Goal: Task Accomplishment & Management: Manage account settings

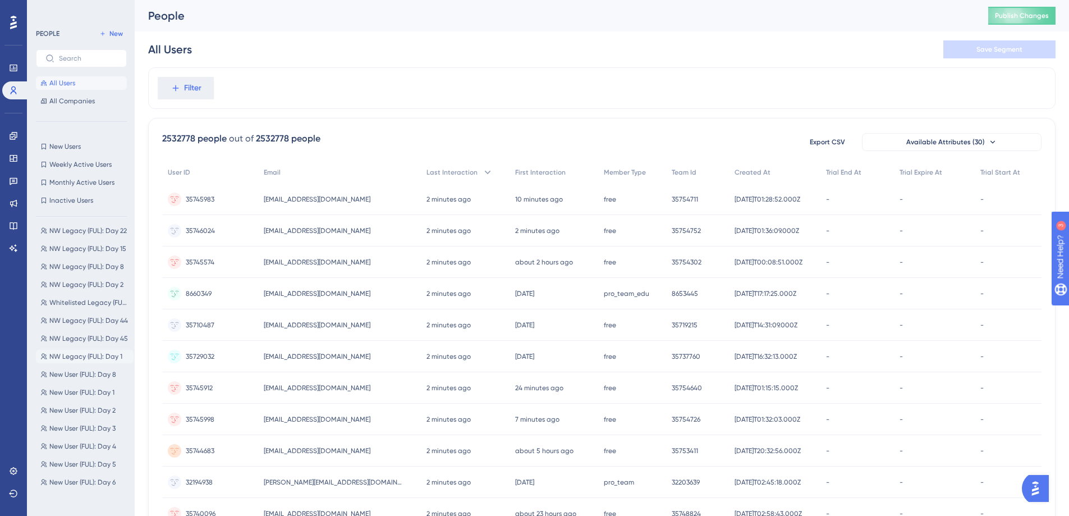
scroll to position [62, 0]
click at [94, 386] on span "New User (FUL): Day 1" at bounding box center [81, 390] width 65 height 9
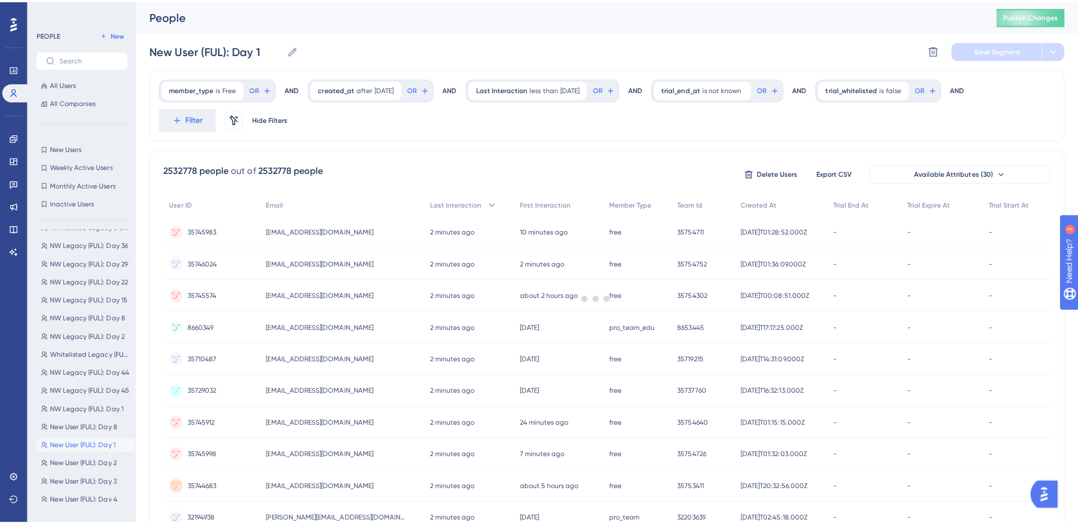
scroll to position [0, 0]
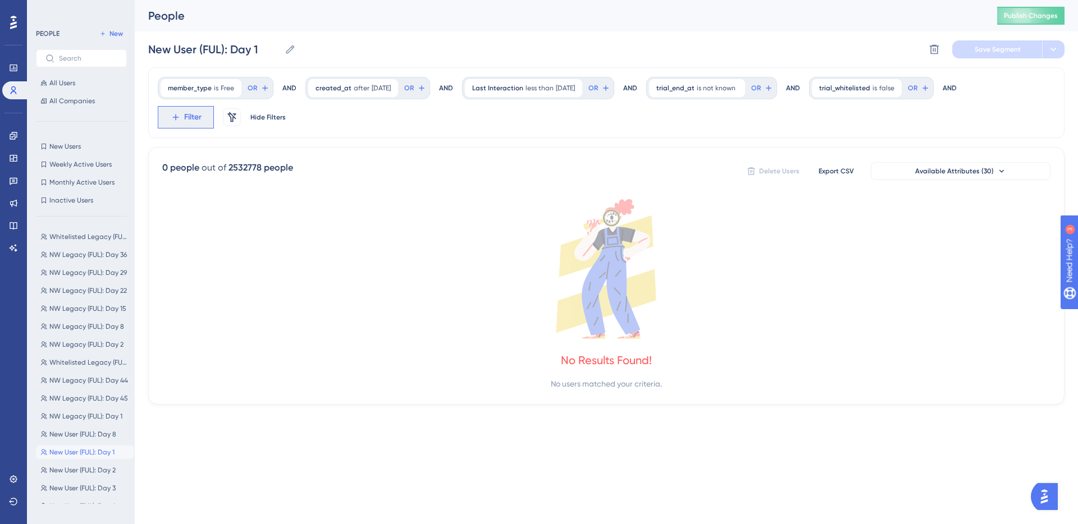
click at [0, 0] on span "Filter" at bounding box center [0, 0] width 0 height 0
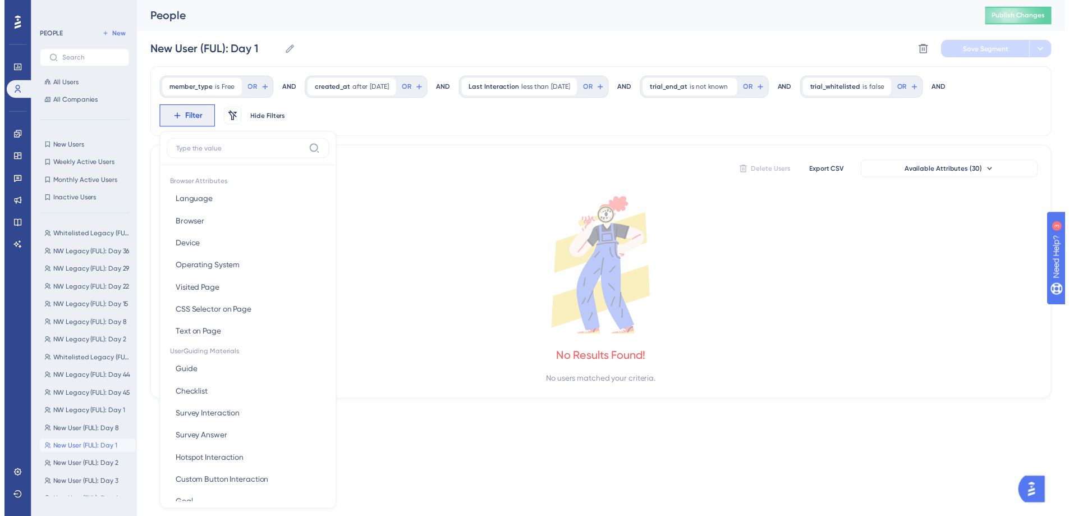
scroll to position [67, 0]
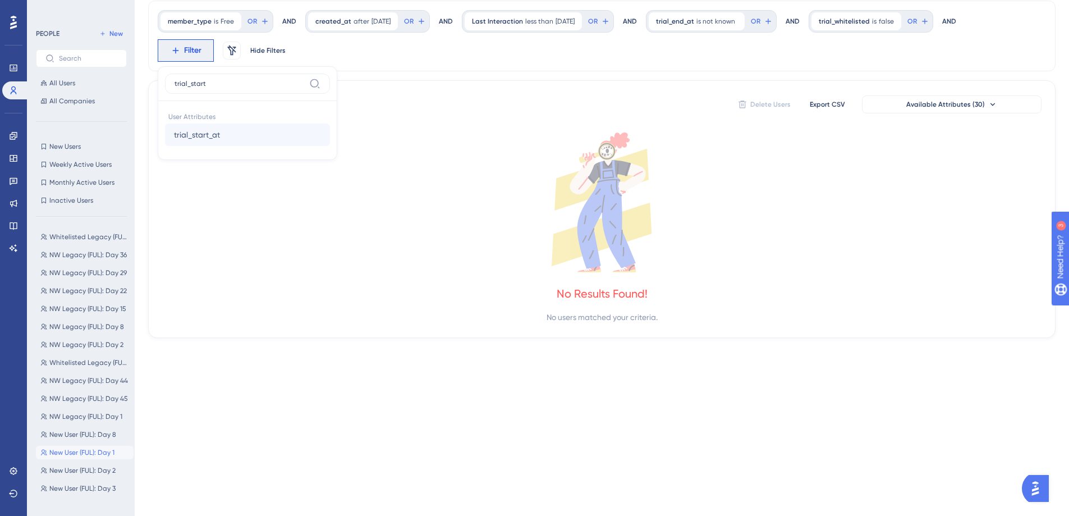
type input "trial_start"
click at [218, 130] on span "trial_start_at" at bounding box center [197, 134] width 46 height 13
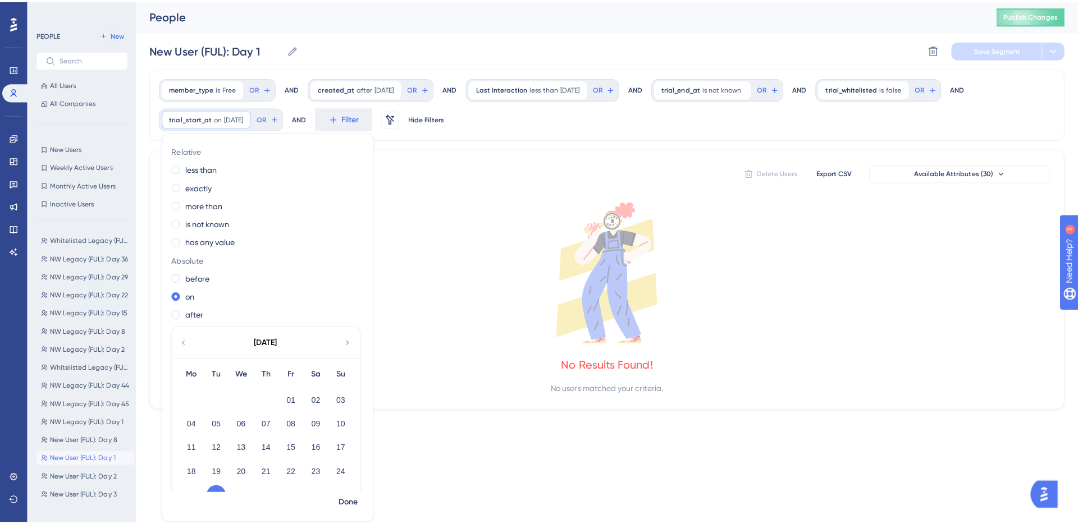
scroll to position [0, 0]
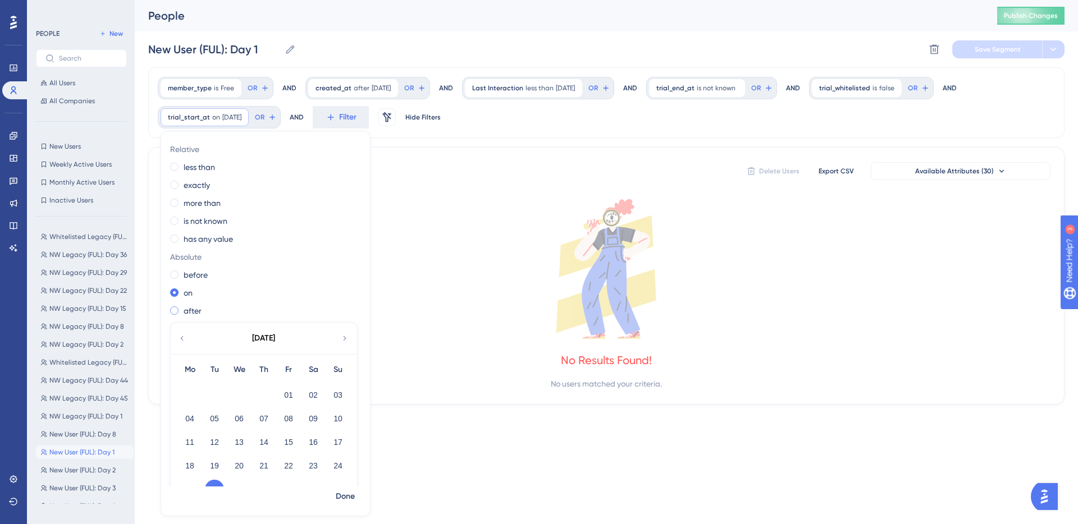
click at [184, 310] on label "after" at bounding box center [193, 310] width 18 height 13
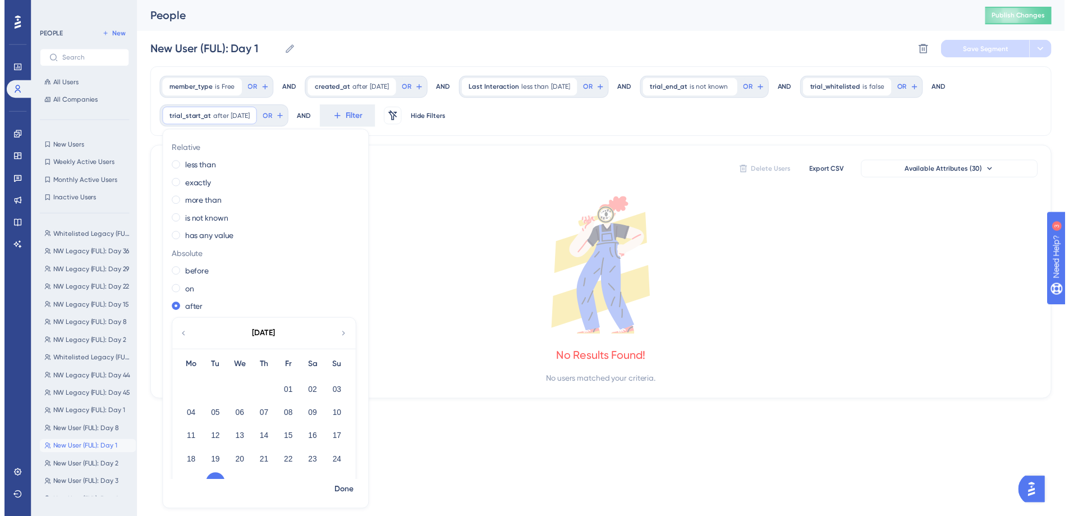
scroll to position [28, 0]
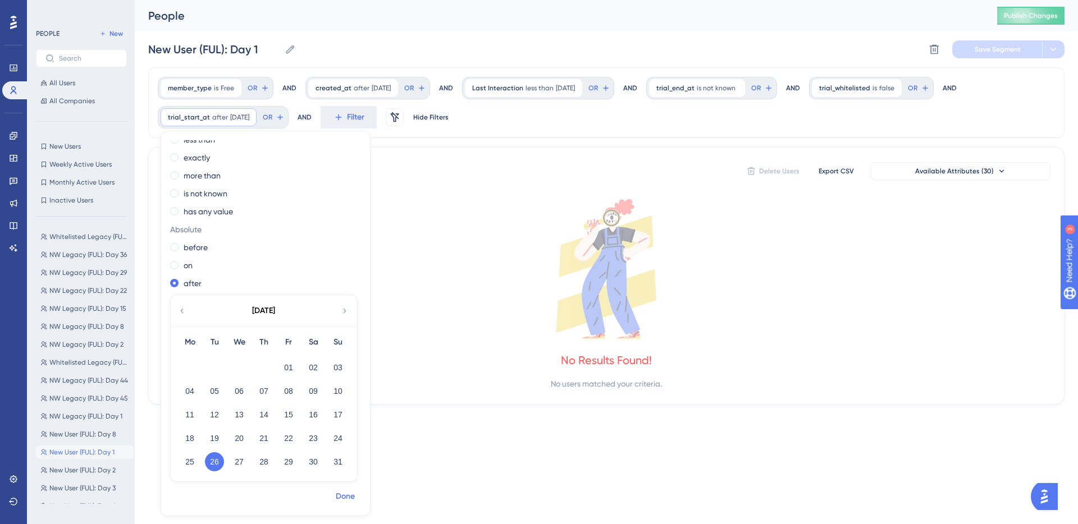
click at [342, 495] on span "Done" at bounding box center [345, 496] width 19 height 13
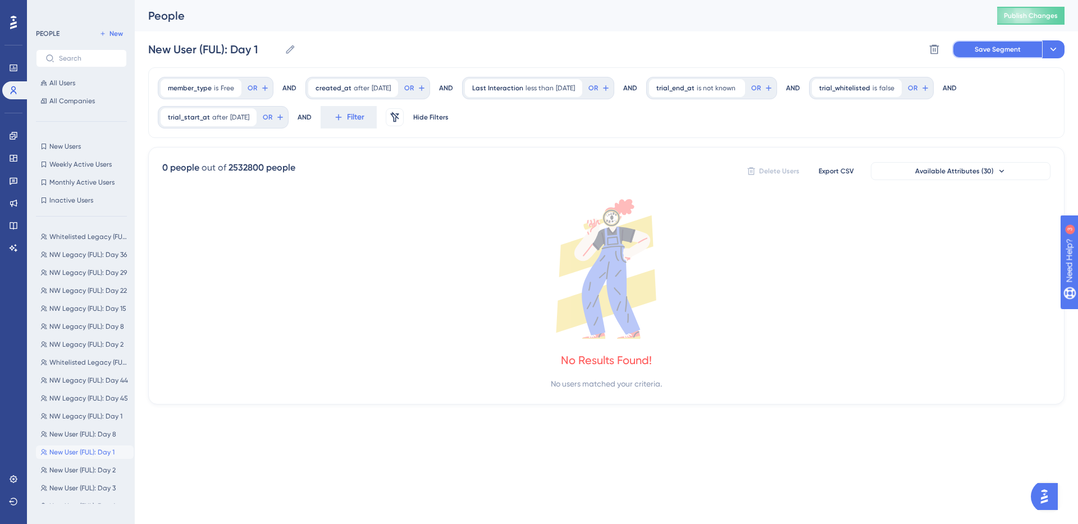
click at [991, 47] on span "Save Segment" at bounding box center [998, 49] width 46 height 9
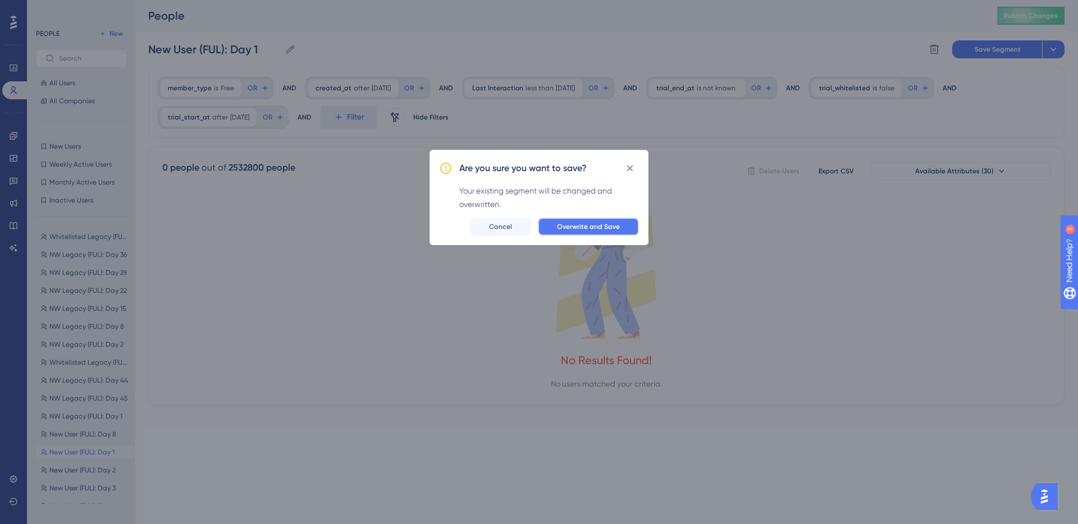
click at [586, 225] on span "Overwrite and Save" at bounding box center [588, 226] width 63 height 9
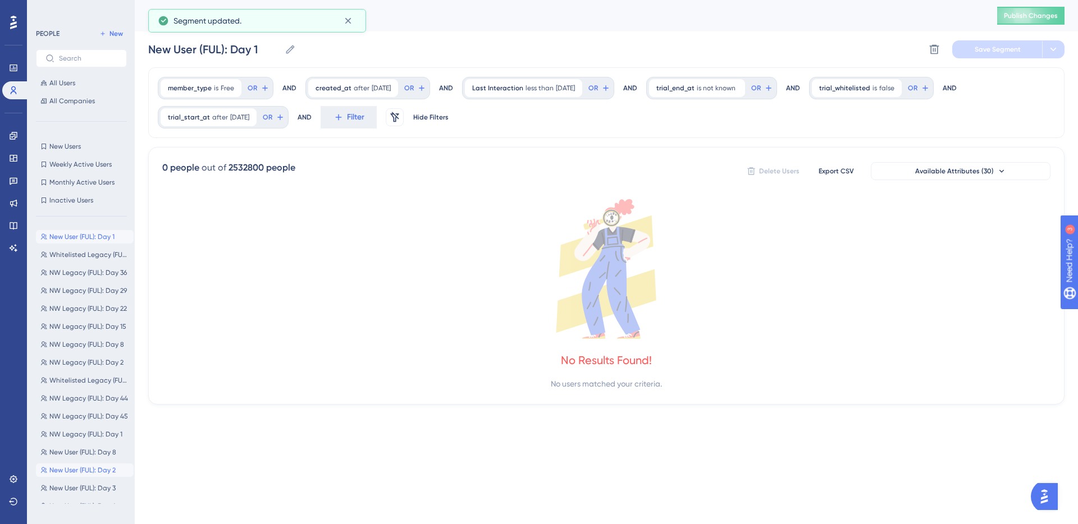
click at [91, 469] on span "New User (FUL): Day 2" at bounding box center [82, 470] width 66 height 9
type input "New User (FUL): Day 2"
click at [0, 0] on span "Filter" at bounding box center [0, 0] width 0 height 0
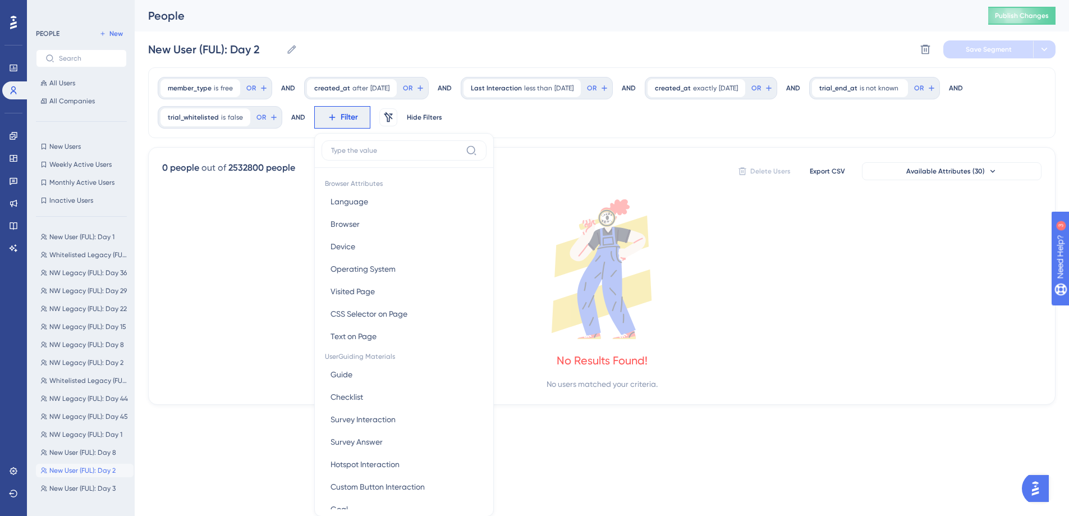
scroll to position [67, 0]
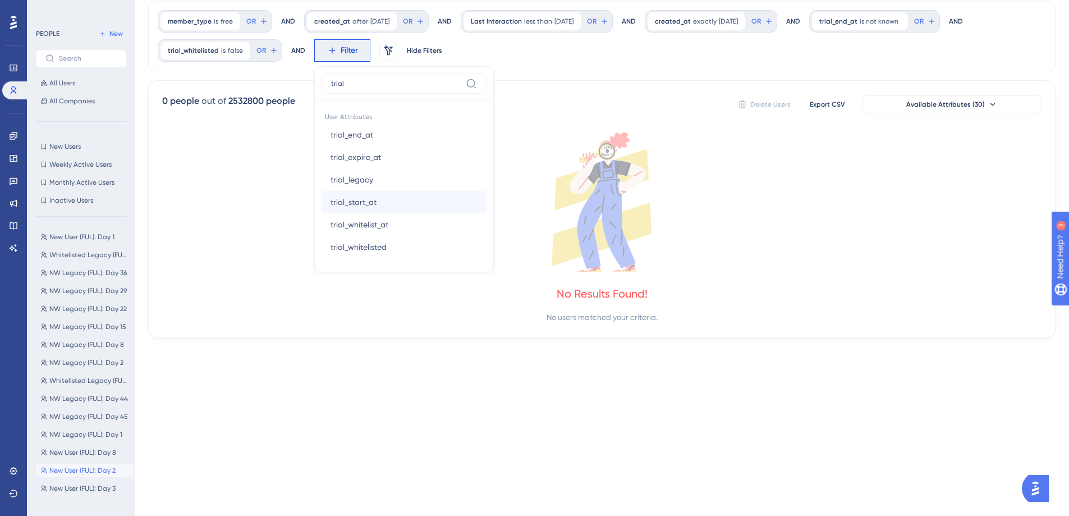
type input "trial"
click at [373, 201] on span "trial_start_at" at bounding box center [354, 201] width 46 height 13
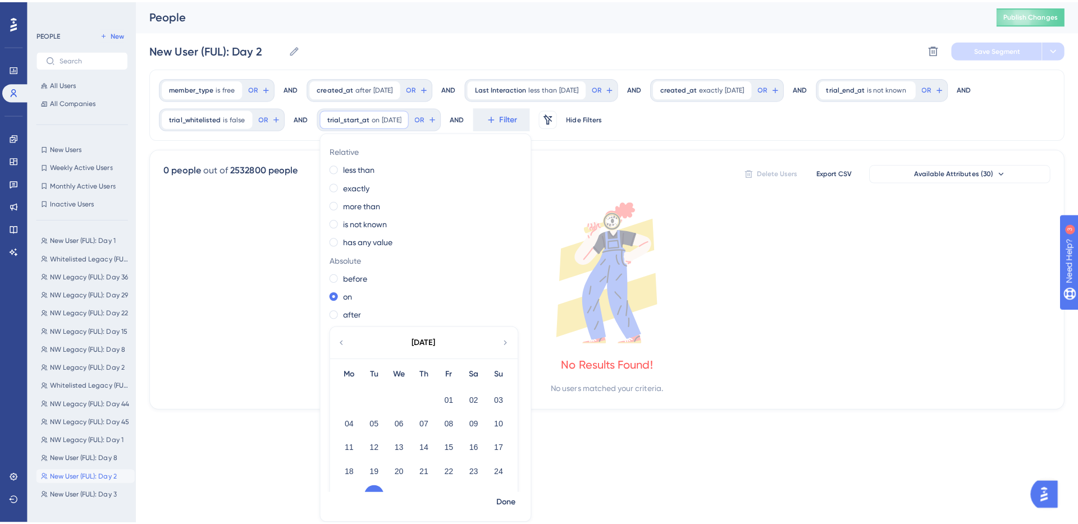
scroll to position [0, 0]
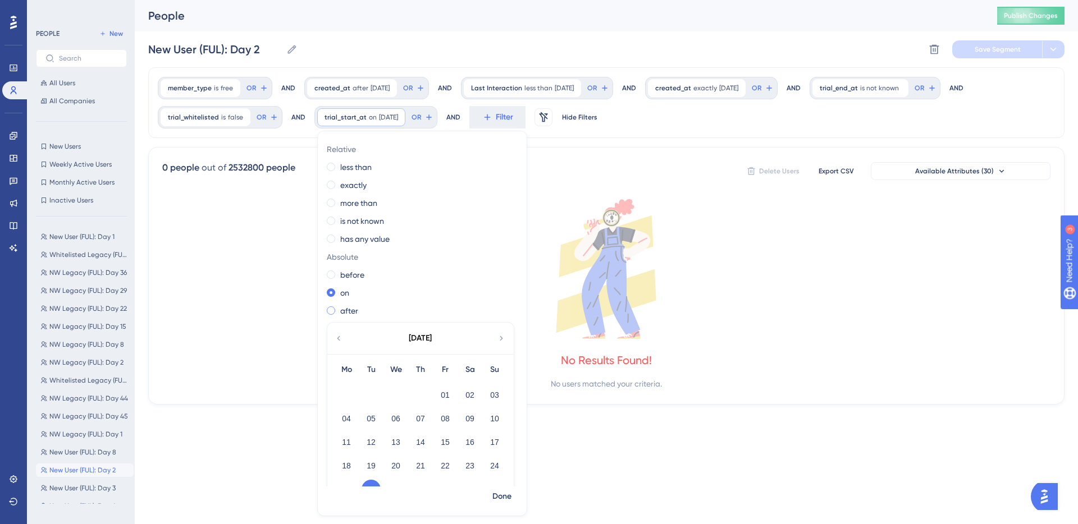
click at [350, 310] on label "after" at bounding box center [349, 310] width 18 height 13
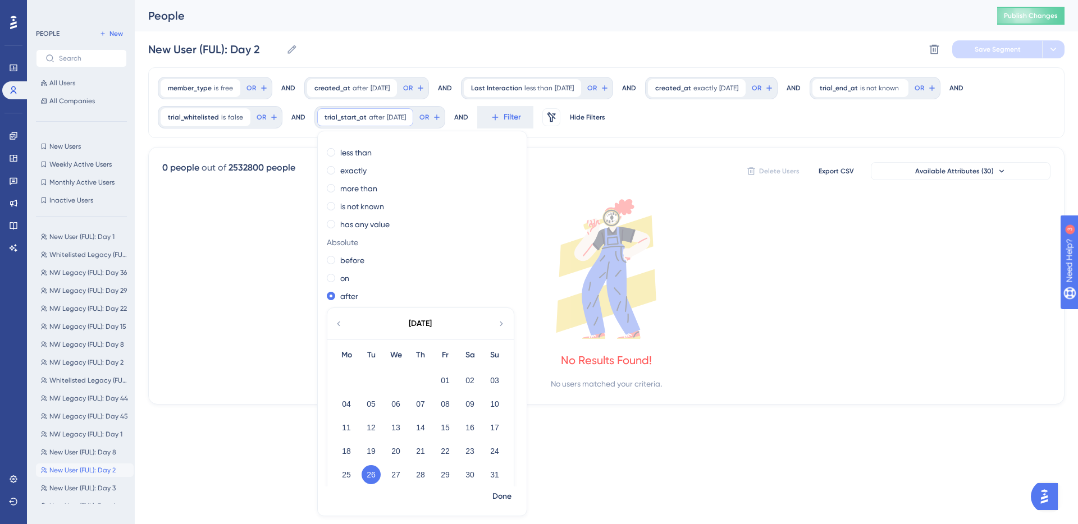
scroll to position [28, 0]
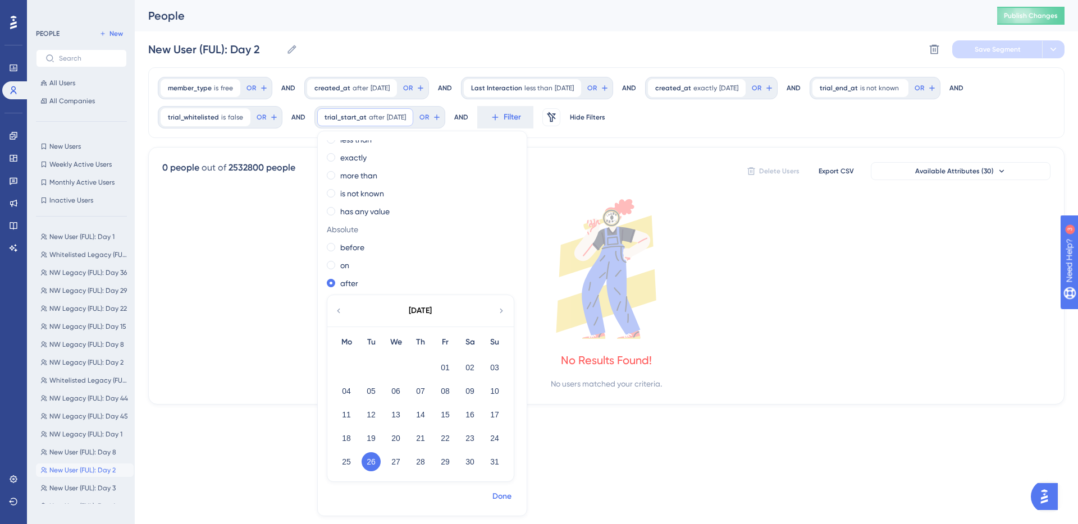
click at [501, 493] on span "Done" at bounding box center [501, 496] width 19 height 13
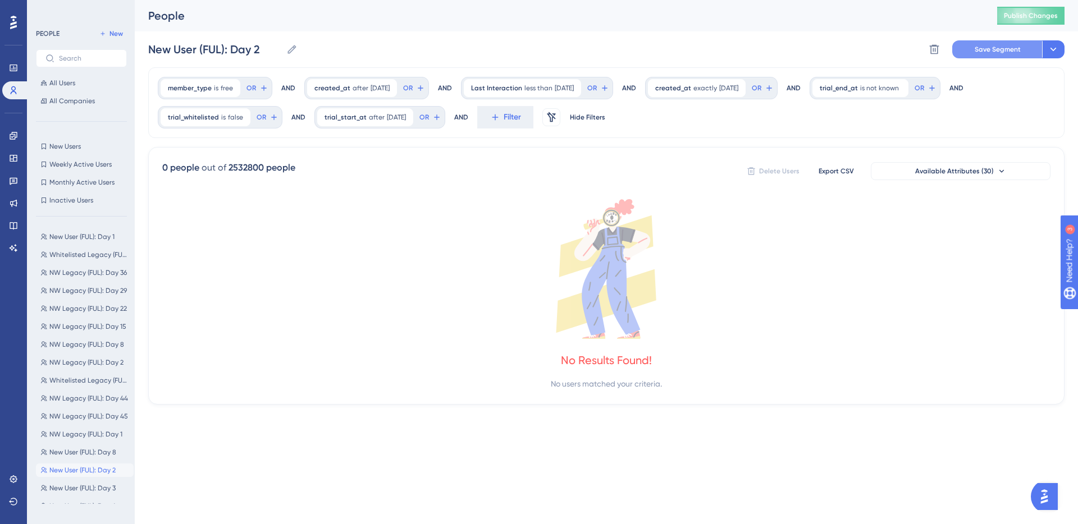
click at [975, 48] on span "Save Segment" at bounding box center [998, 49] width 46 height 9
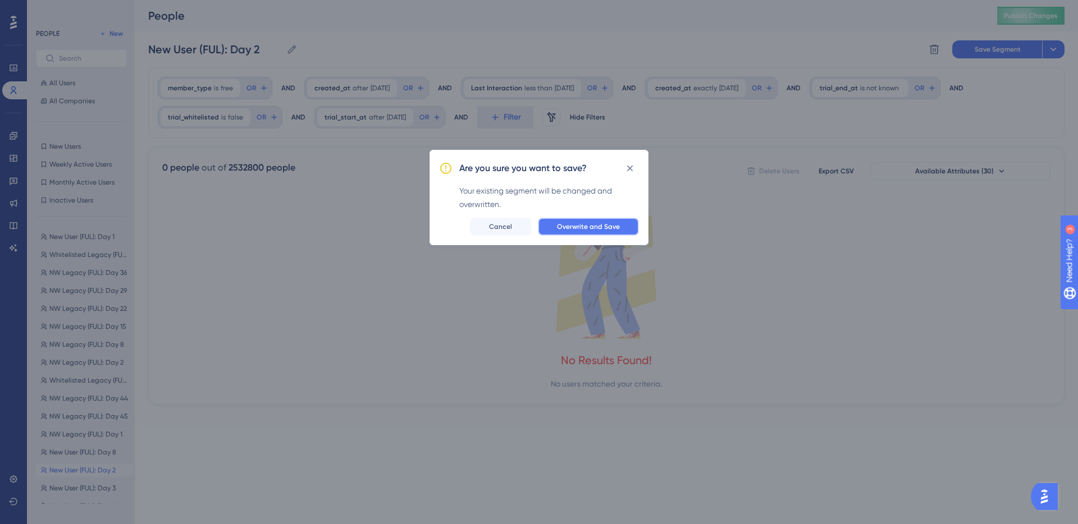
click at [592, 223] on span "Overwrite and Save" at bounding box center [588, 226] width 63 height 9
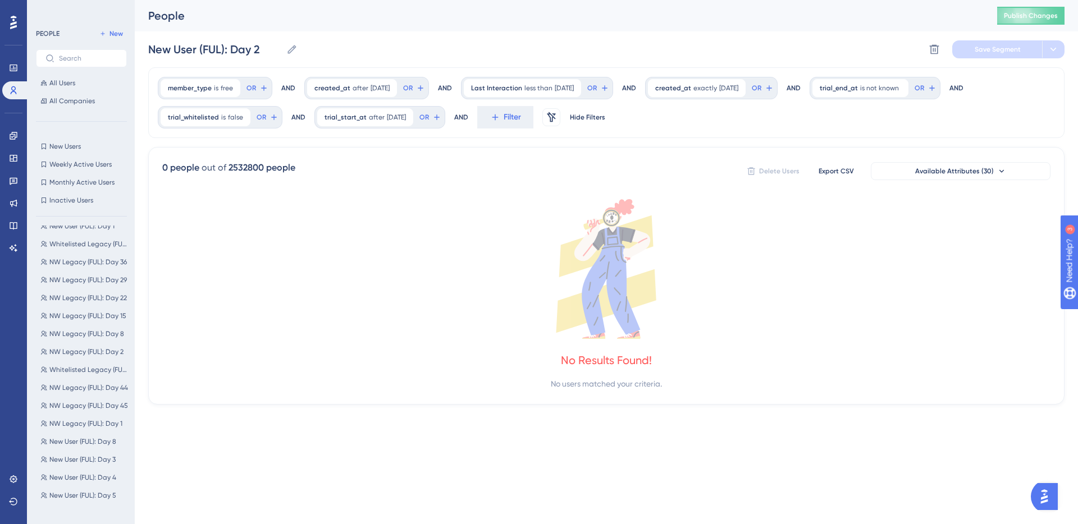
scroll to position [386, 0]
click at [88, 244] on button "New User (FUL): Day 3 New User (FUL): Day 3" at bounding box center [85, 249] width 98 height 13
type input "New User (FUL): Day 3"
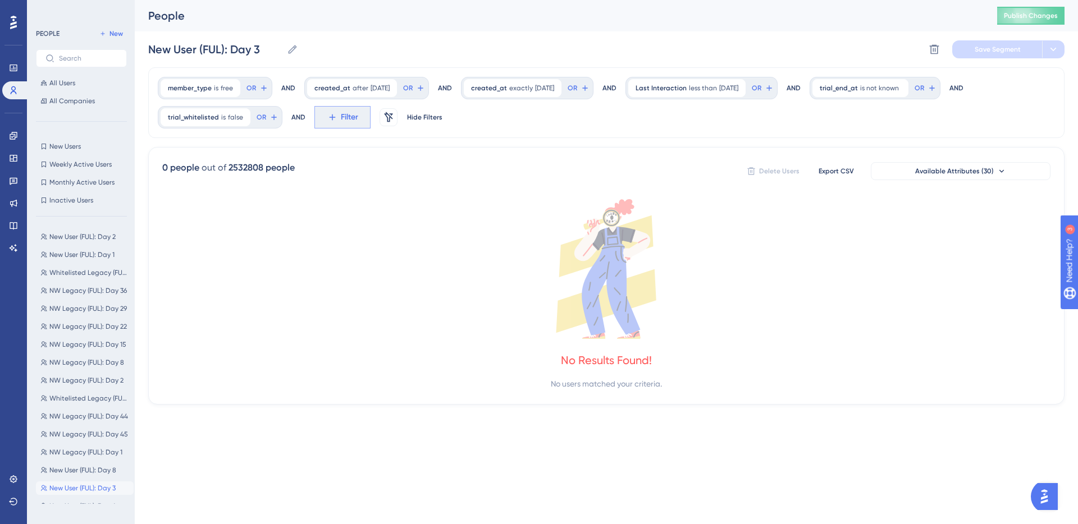
click at [0, 0] on span "Filter" at bounding box center [0, 0] width 0 height 0
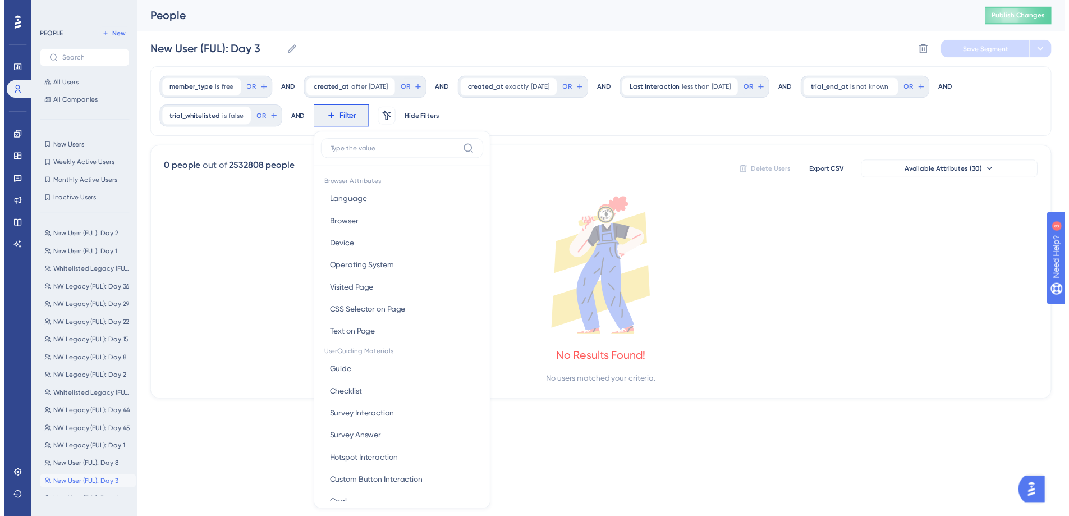
scroll to position [67, 0]
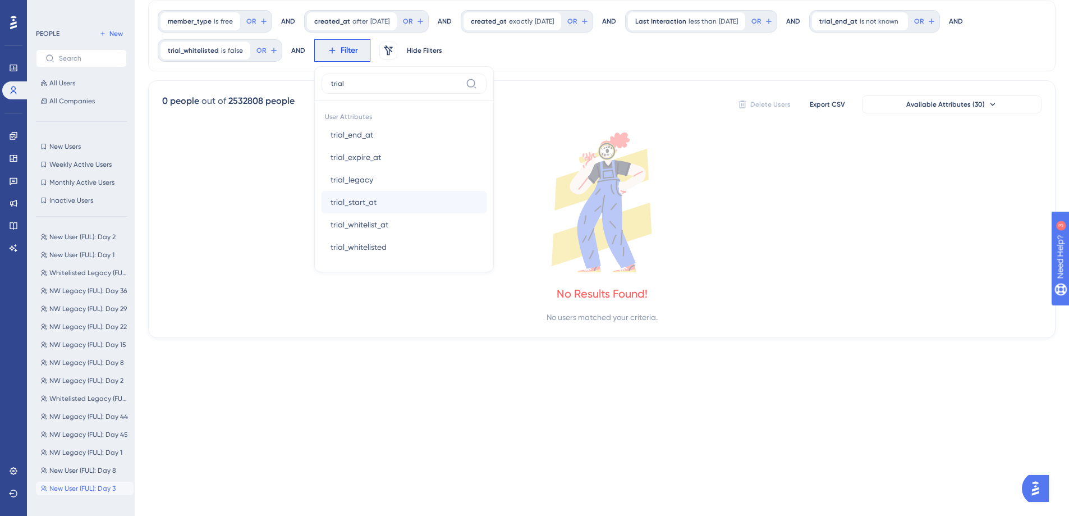
type input "trial"
click at [386, 194] on button "trial_start_at trial_start_at" at bounding box center [404, 202] width 165 height 22
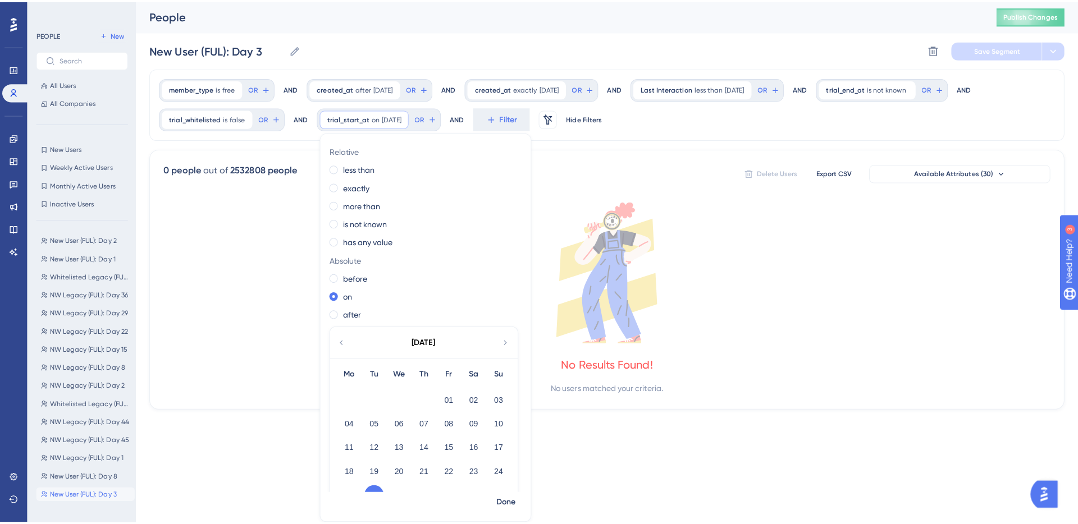
scroll to position [0, 0]
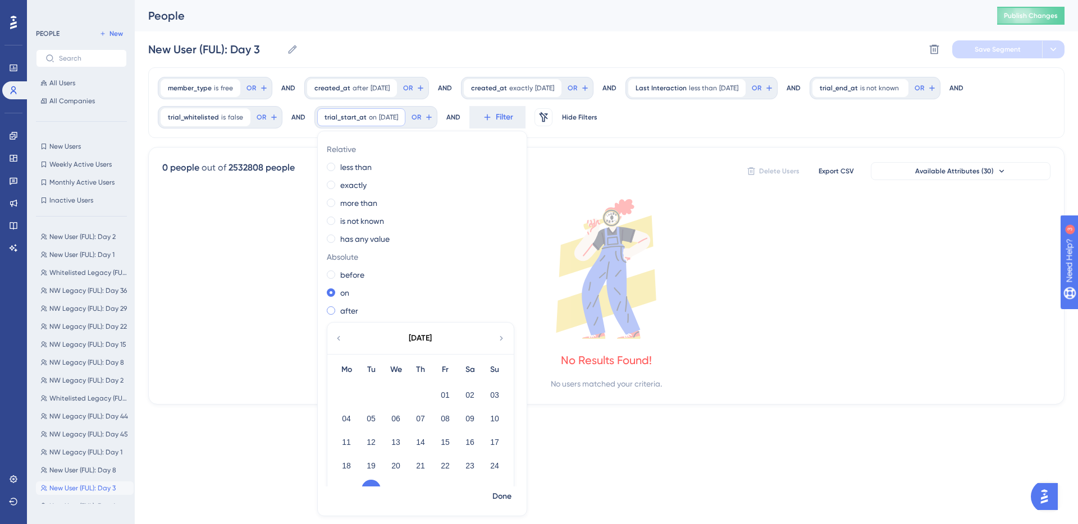
click at [346, 309] on label "after" at bounding box center [349, 310] width 18 height 13
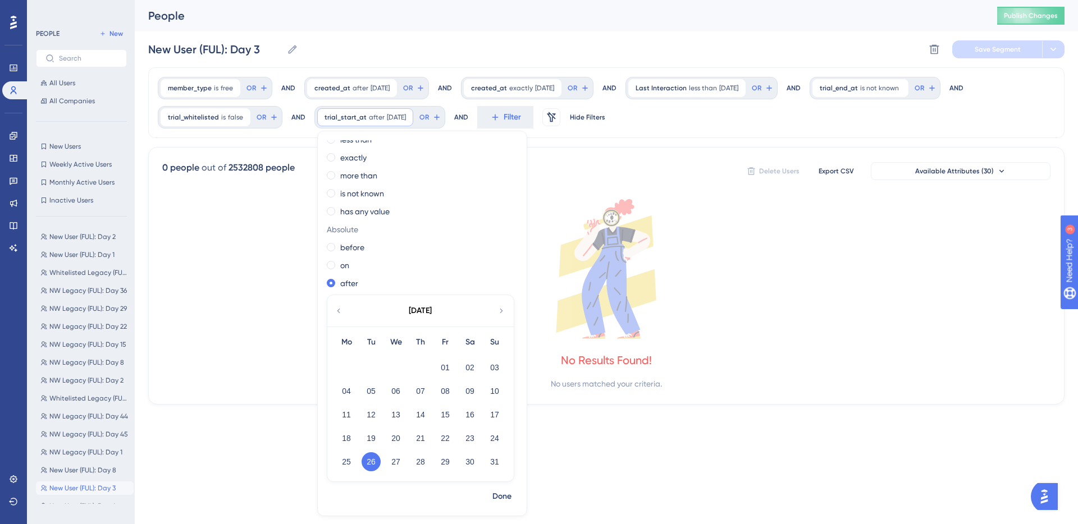
click at [372, 464] on button "26" at bounding box center [371, 461] width 19 height 19
click at [498, 493] on span "Done" at bounding box center [501, 496] width 19 height 13
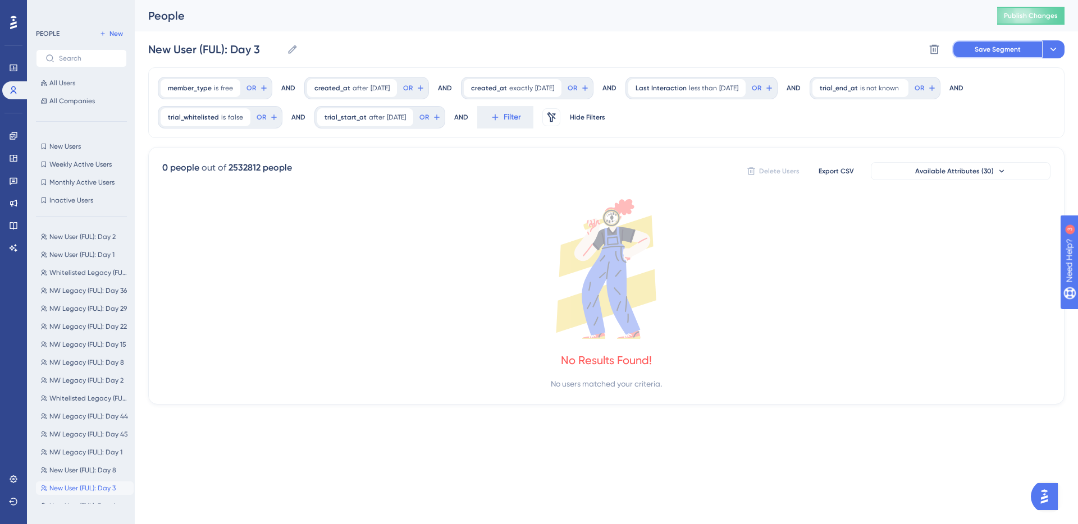
click at [992, 48] on span "Save Segment" at bounding box center [998, 49] width 46 height 9
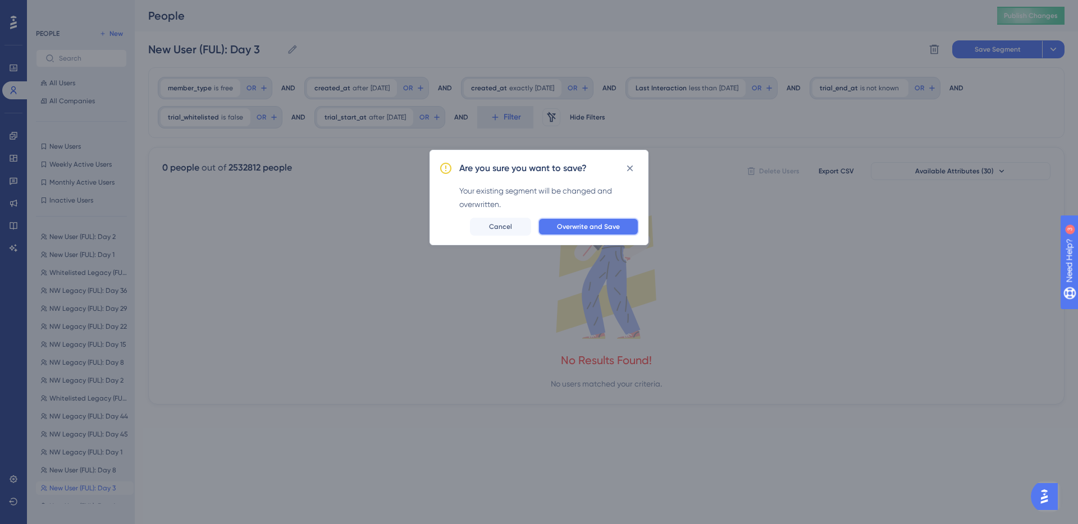
click at [612, 225] on span "Overwrite and Save" at bounding box center [588, 226] width 63 height 9
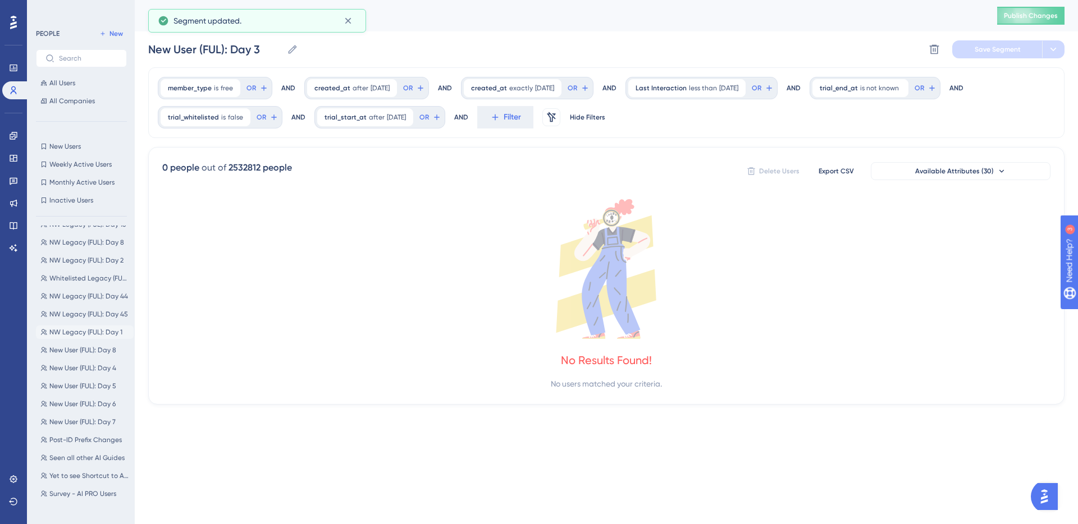
scroll to position [190, 0]
click at [92, 315] on span "New User (FUL): Day 4" at bounding box center [82, 316] width 67 height 9
type input "New User (FUL): Day 4"
click at [0, 0] on button "Filter" at bounding box center [0, 0] width 0 height 0
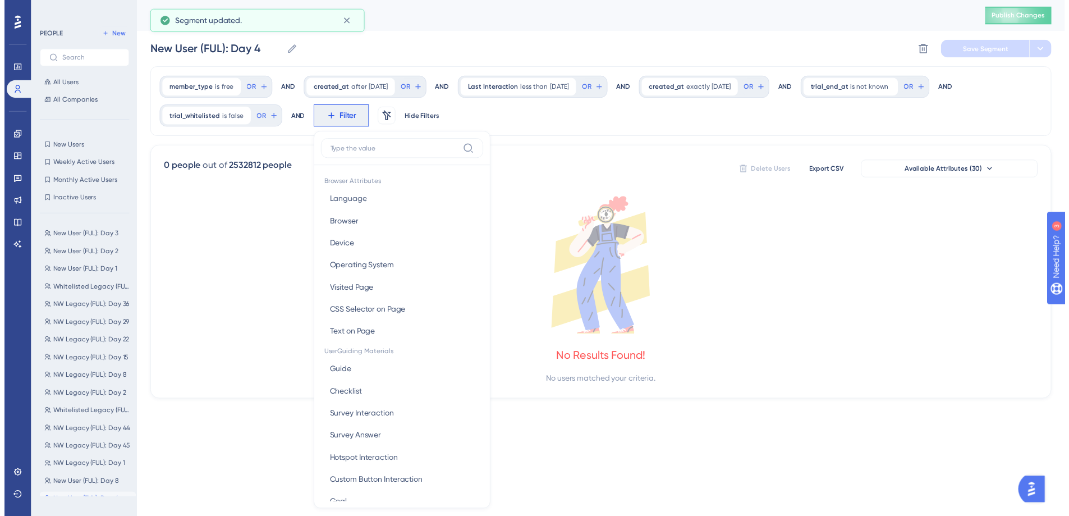
scroll to position [67, 0]
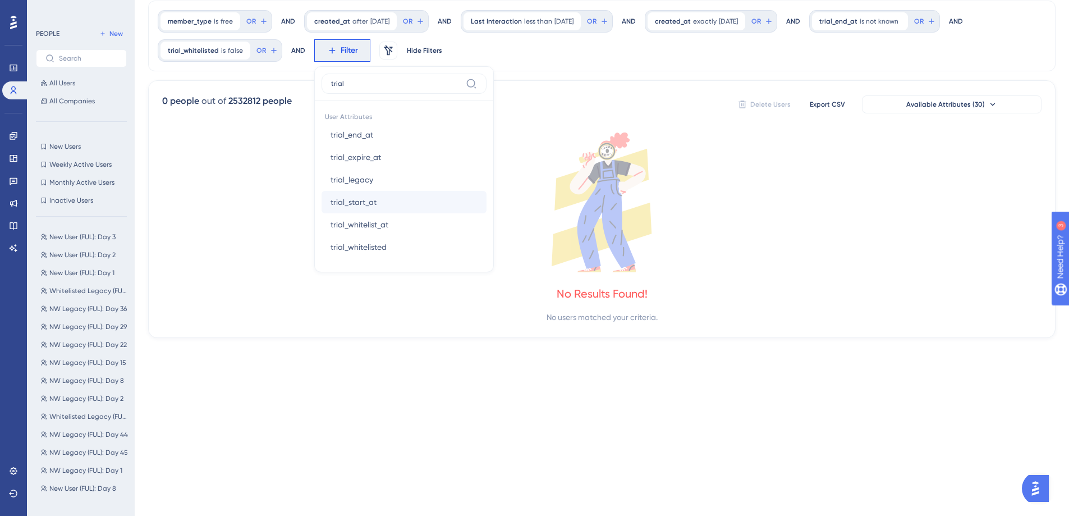
type input "trial"
click at [386, 203] on button "trial_start_at trial_start_at" at bounding box center [404, 202] width 165 height 22
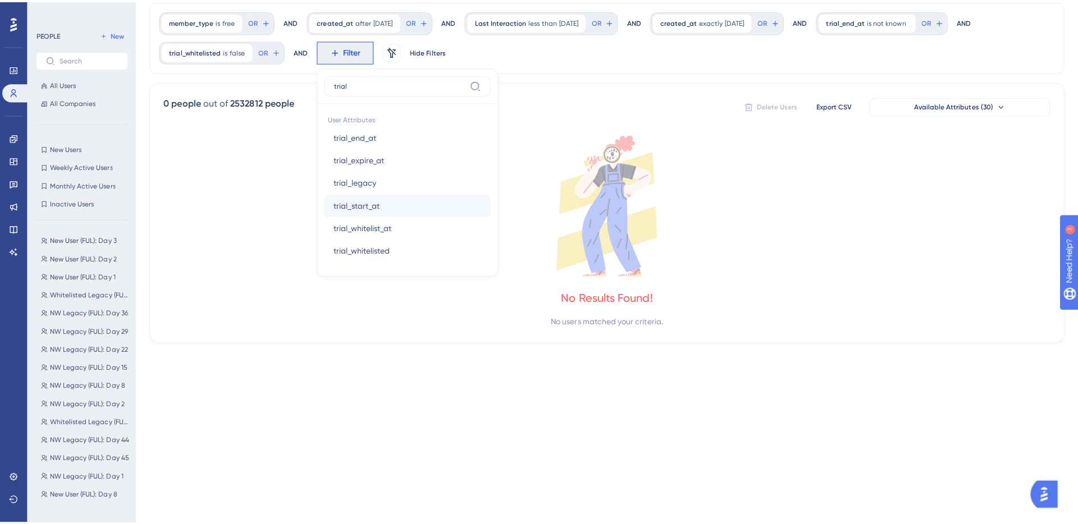
scroll to position [0, 0]
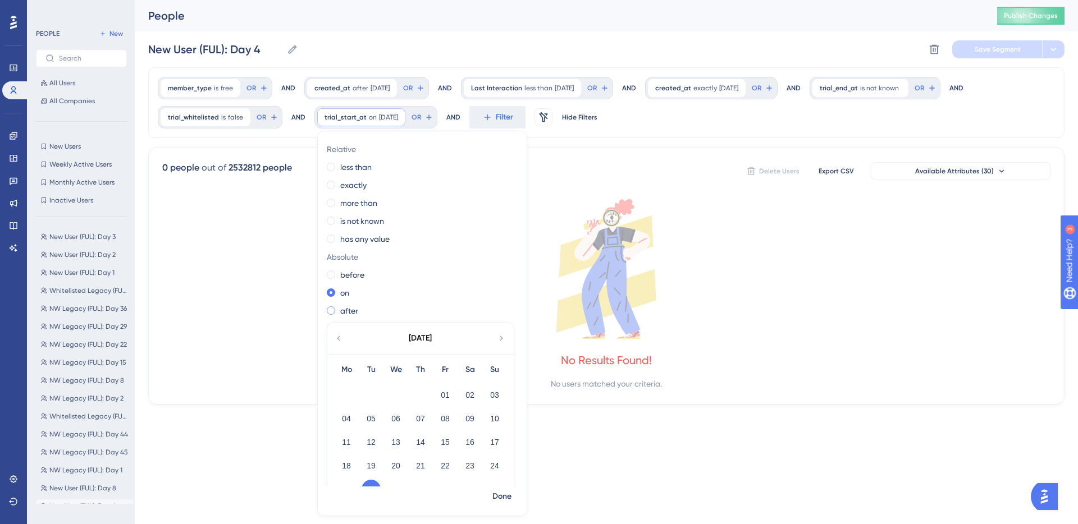
click at [350, 308] on label "after" at bounding box center [349, 310] width 18 height 13
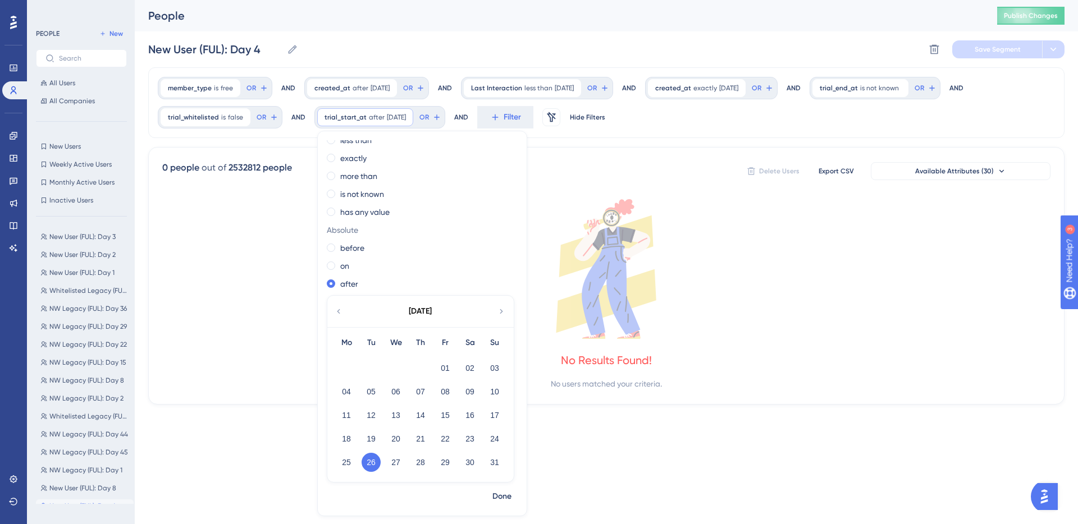
scroll to position [28, 0]
click at [496, 495] on span "Done" at bounding box center [501, 496] width 19 height 13
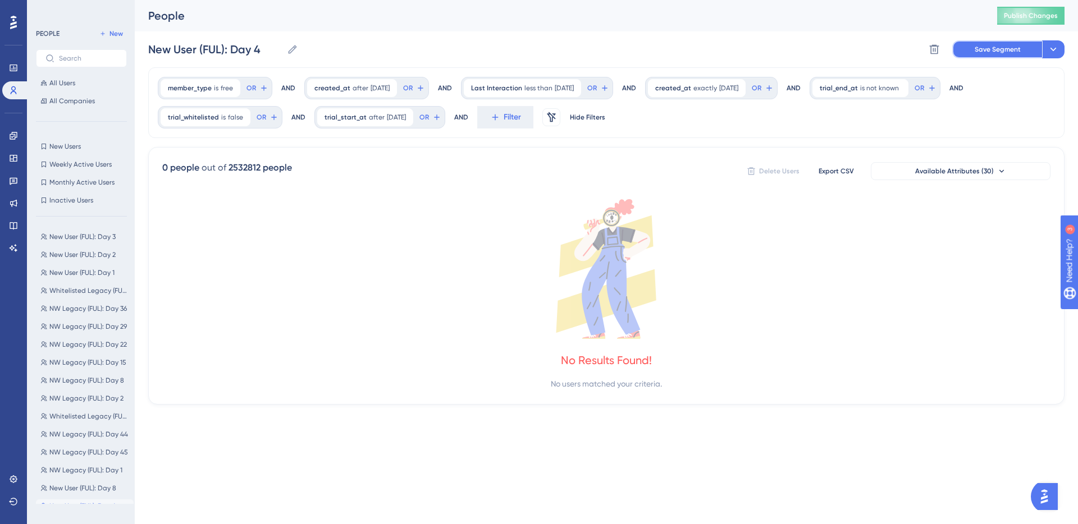
click at [991, 42] on button "Save Segment" at bounding box center [997, 49] width 90 height 18
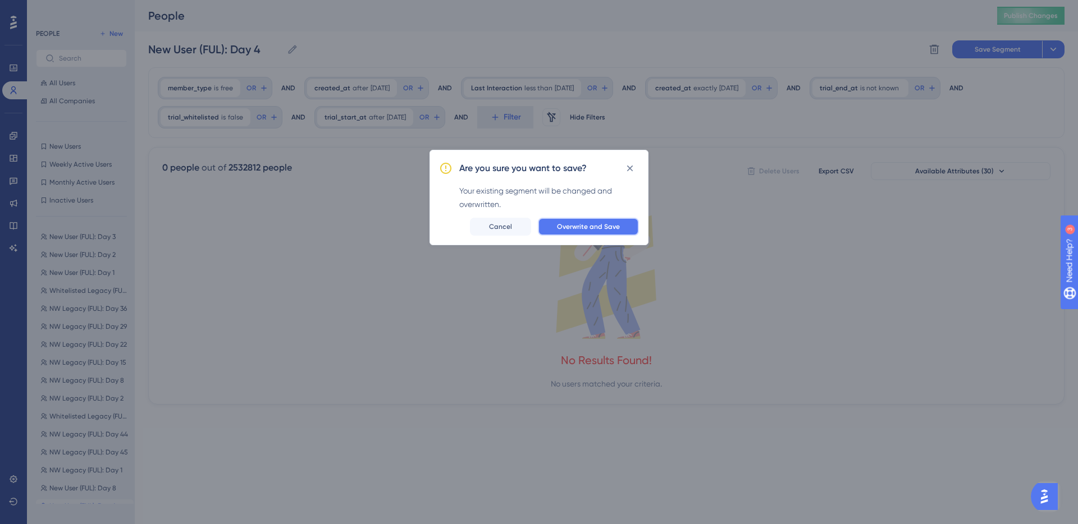
click at [593, 222] on span "Overwrite and Save" at bounding box center [588, 226] width 63 height 9
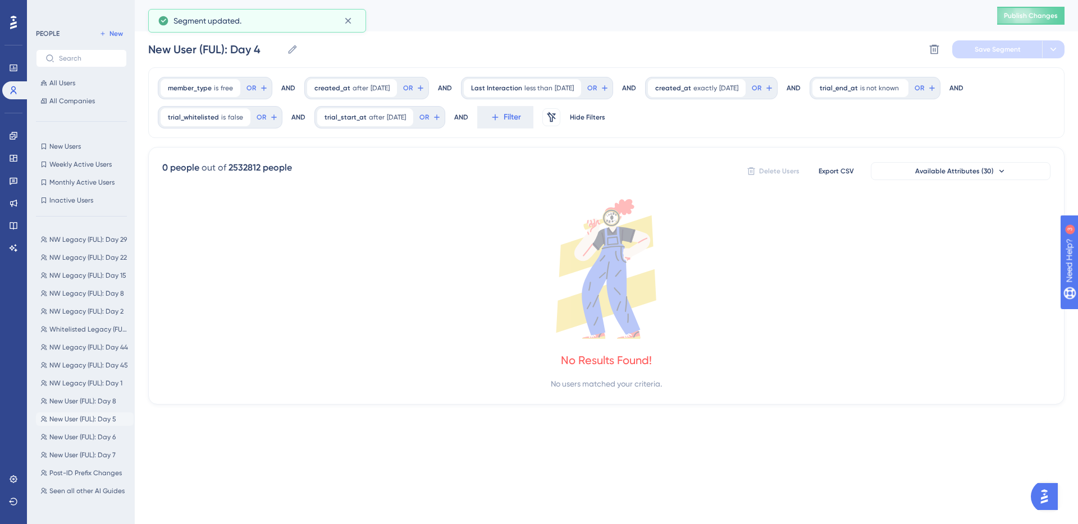
click at [93, 418] on span "New User (FUL): Day 5" at bounding box center [82, 419] width 67 height 9
type input "New User (FUL): Day 5"
click at [0, 0] on button "Filter" at bounding box center [0, 0] width 0 height 0
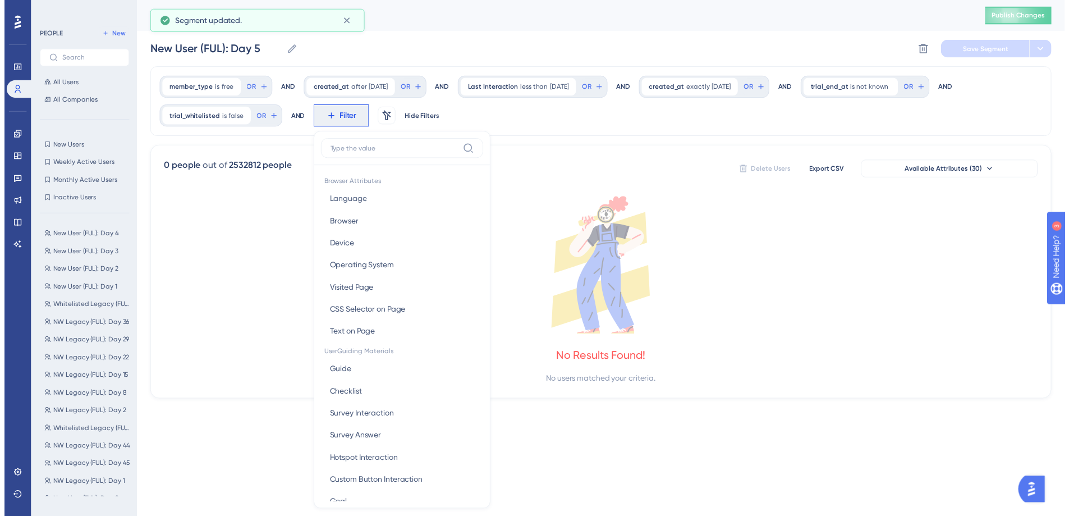
scroll to position [67, 0]
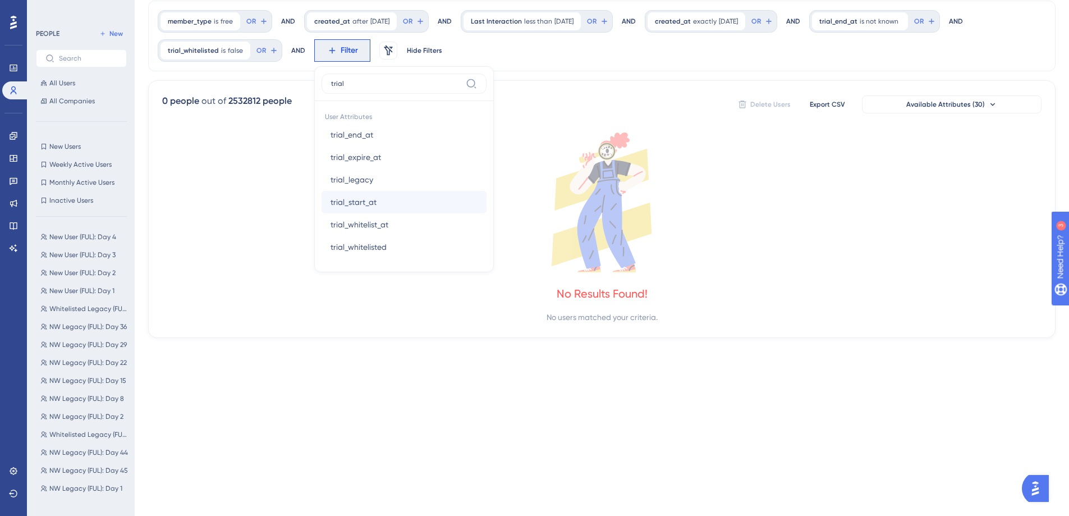
type input "trial"
click at [398, 198] on button "trial_start_at trial_start_at" at bounding box center [404, 202] width 165 height 22
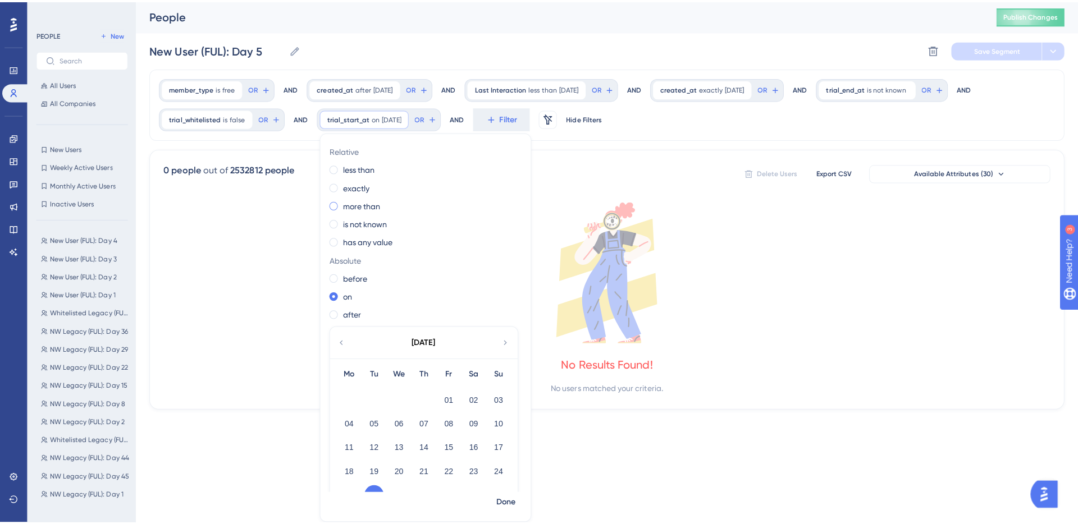
scroll to position [0, 0]
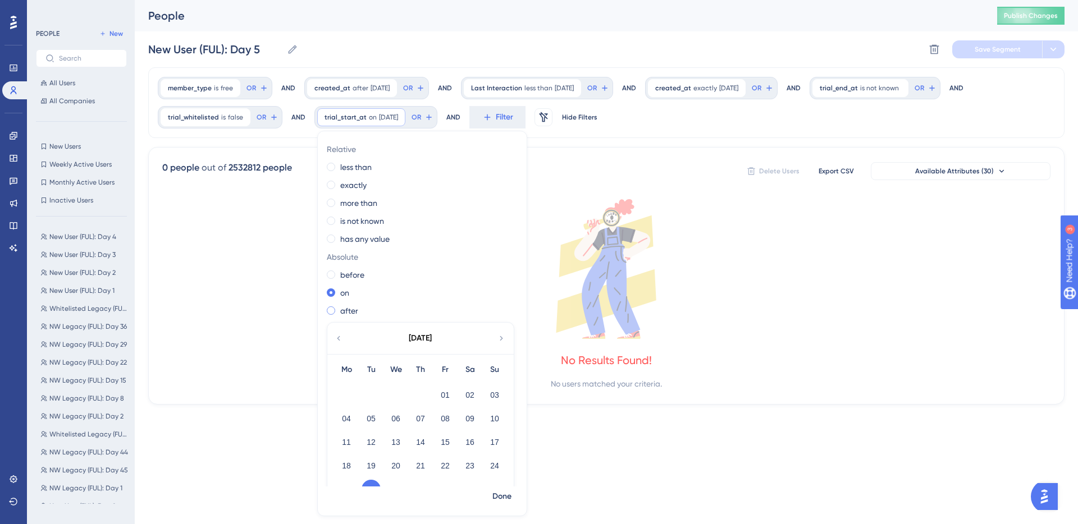
click at [348, 310] on label "after" at bounding box center [349, 310] width 18 height 13
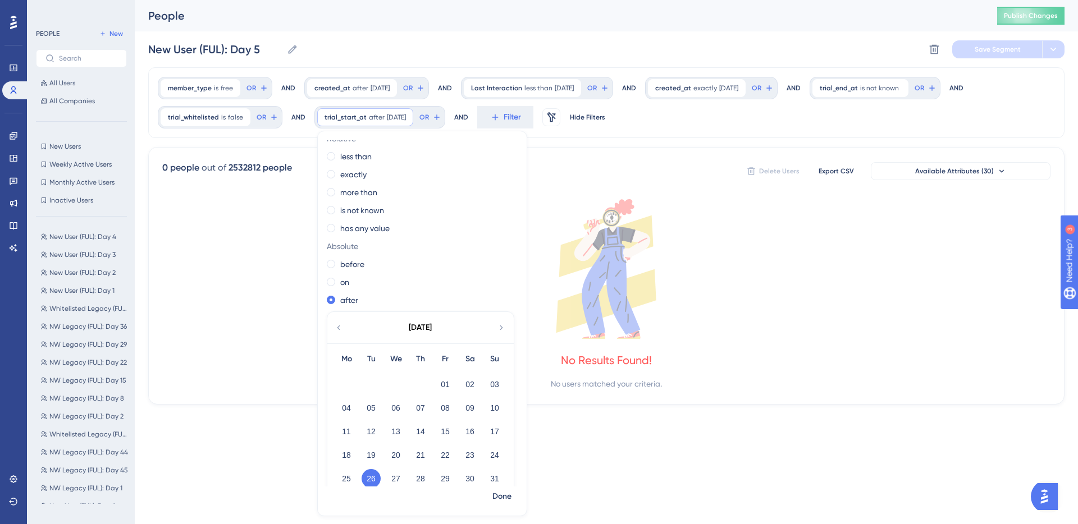
scroll to position [28, 0]
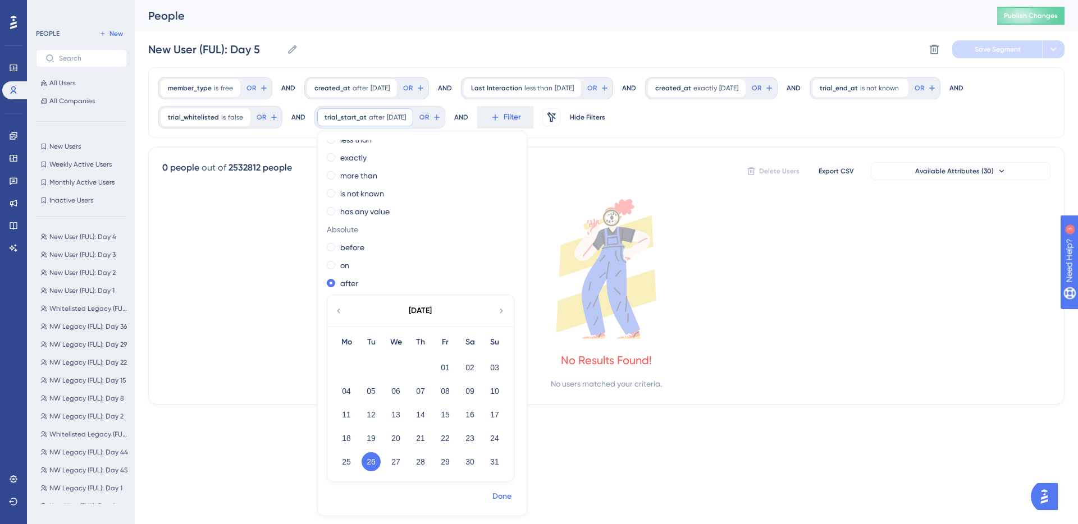
click at [502, 499] on span "Done" at bounding box center [501, 496] width 19 height 13
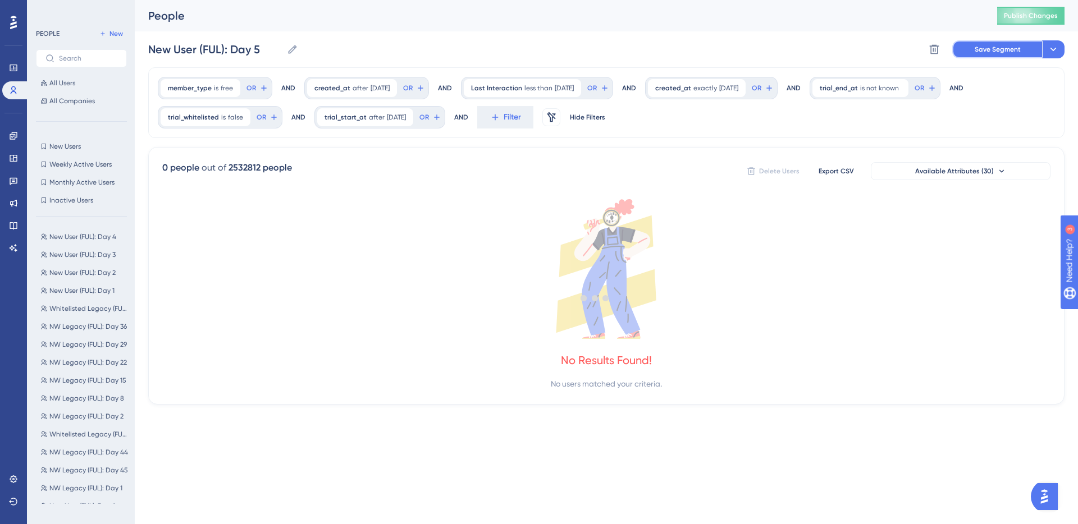
click at [987, 48] on span "Save Segment" at bounding box center [998, 49] width 46 height 9
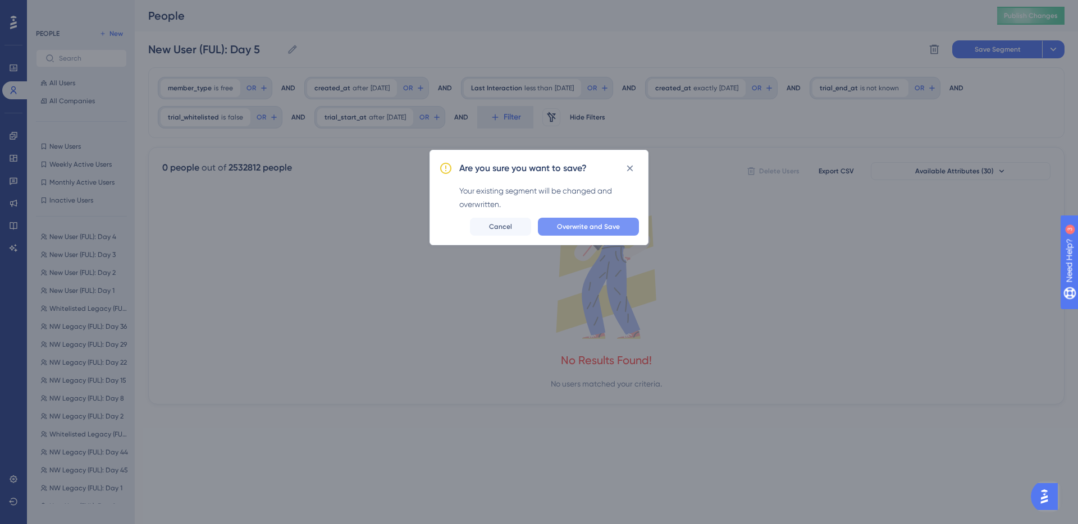
click at [596, 224] on span "Overwrite and Save" at bounding box center [588, 226] width 63 height 9
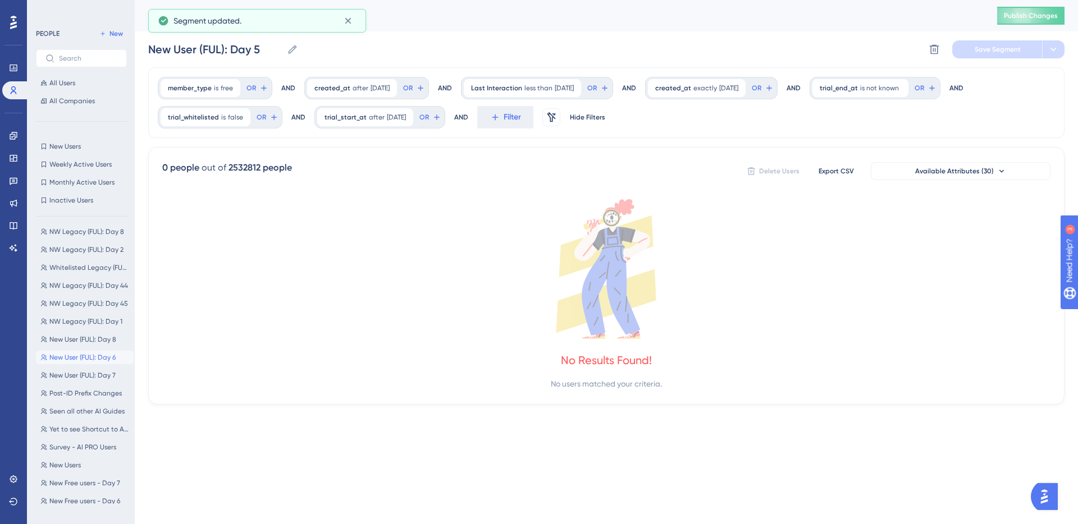
click at [80, 355] on span "New User (FUL): Day 6" at bounding box center [82, 357] width 66 height 9
type input "New User (FUL): Day 6"
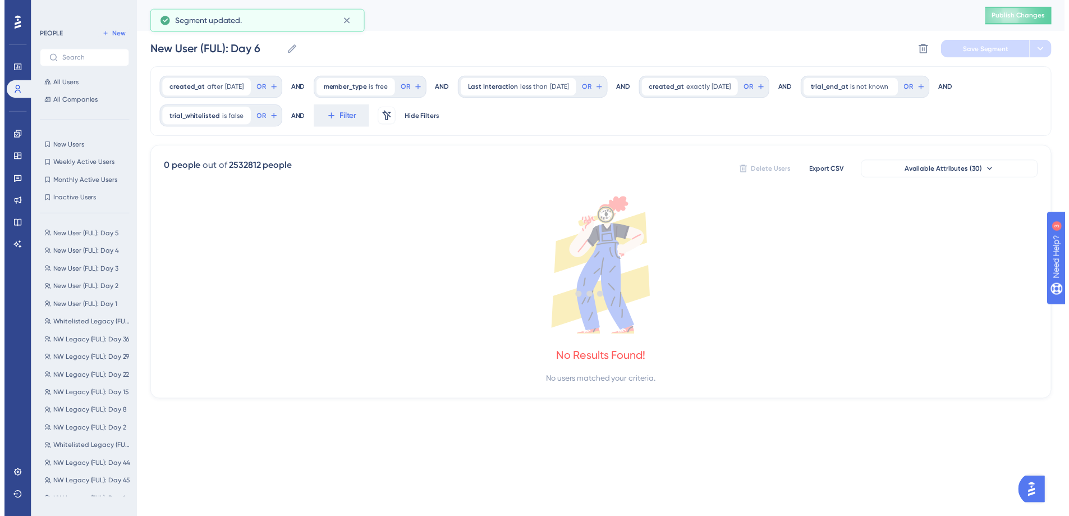
scroll to position [0, 0]
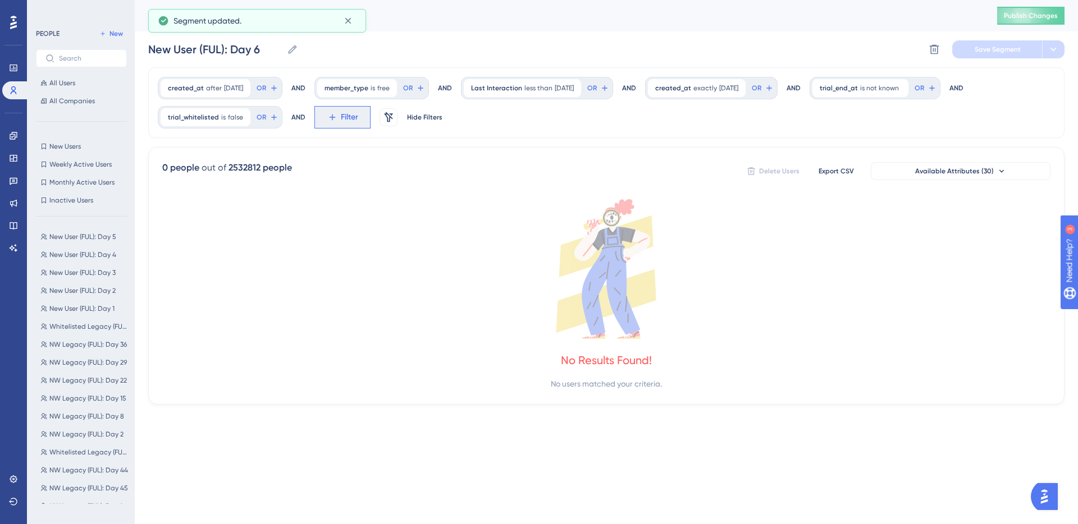
click at [0, 0] on span "Filter" at bounding box center [0, 0] width 0 height 0
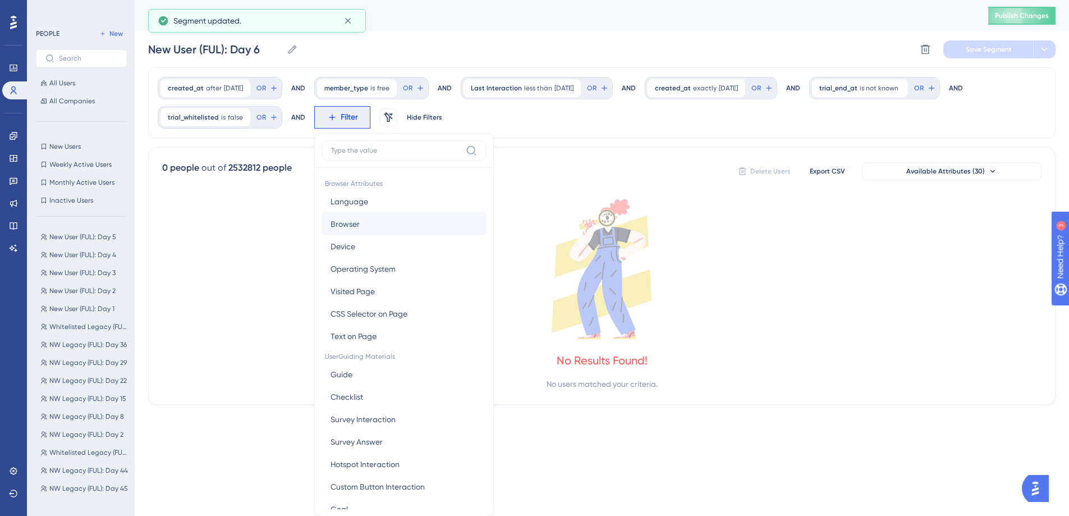
scroll to position [67, 0]
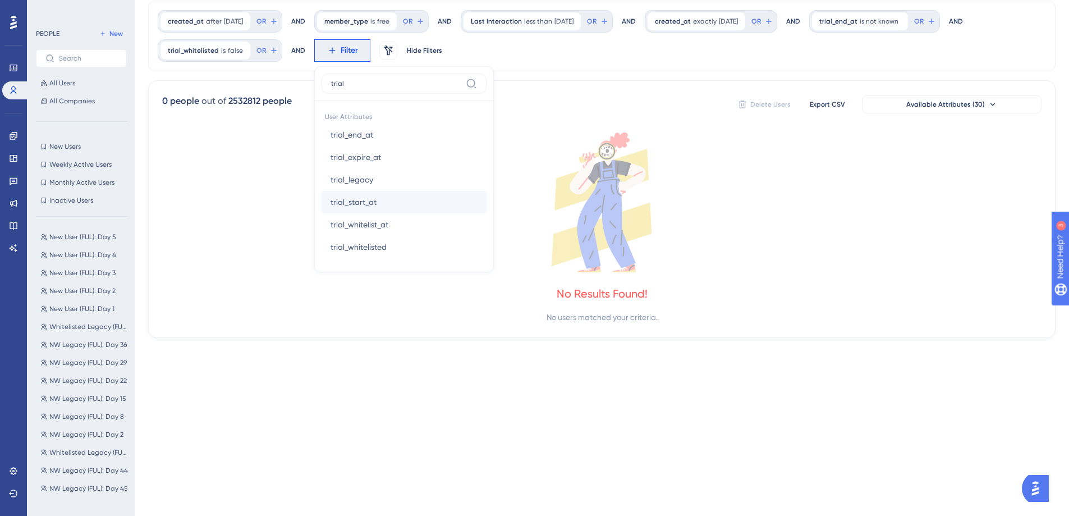
type input "trial"
click at [381, 200] on button "trial_start_at trial_start_at" at bounding box center [404, 202] width 165 height 22
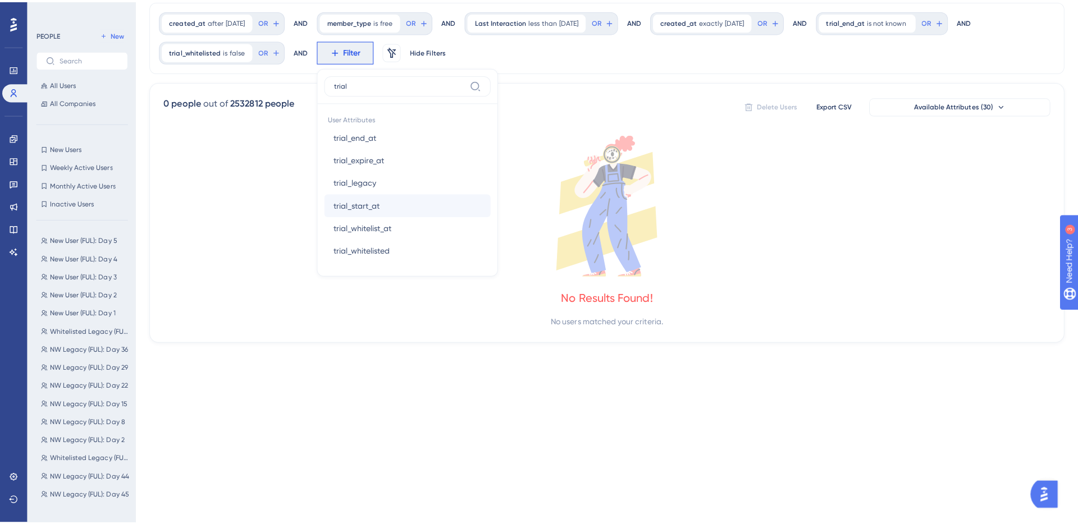
scroll to position [0, 0]
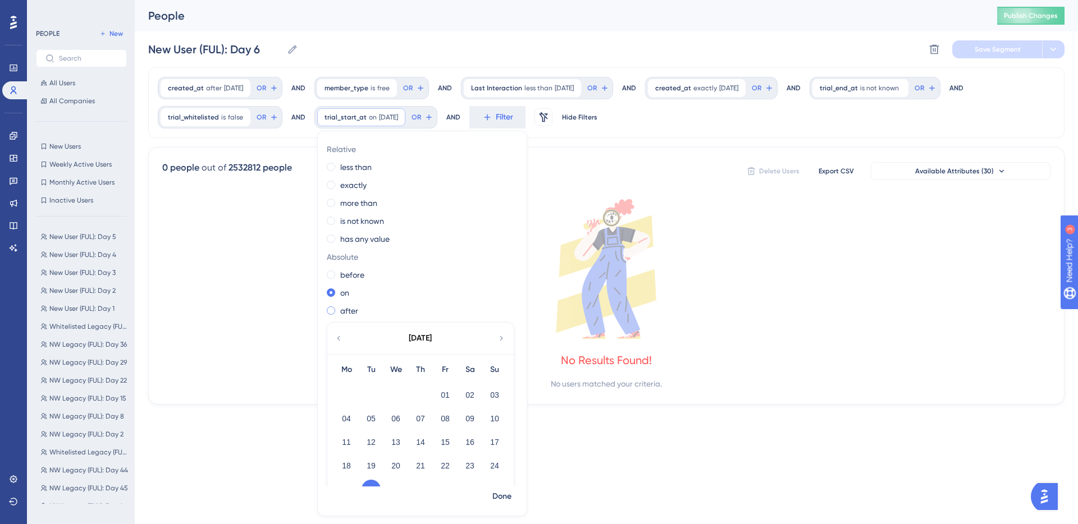
click at [346, 307] on label "after" at bounding box center [349, 310] width 18 height 13
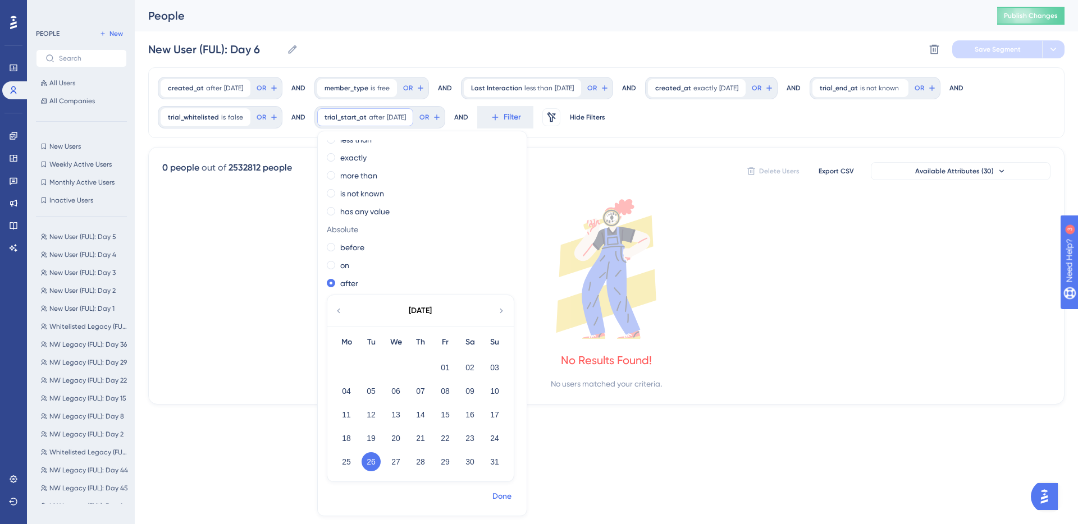
click at [504, 496] on span "Done" at bounding box center [501, 496] width 19 height 13
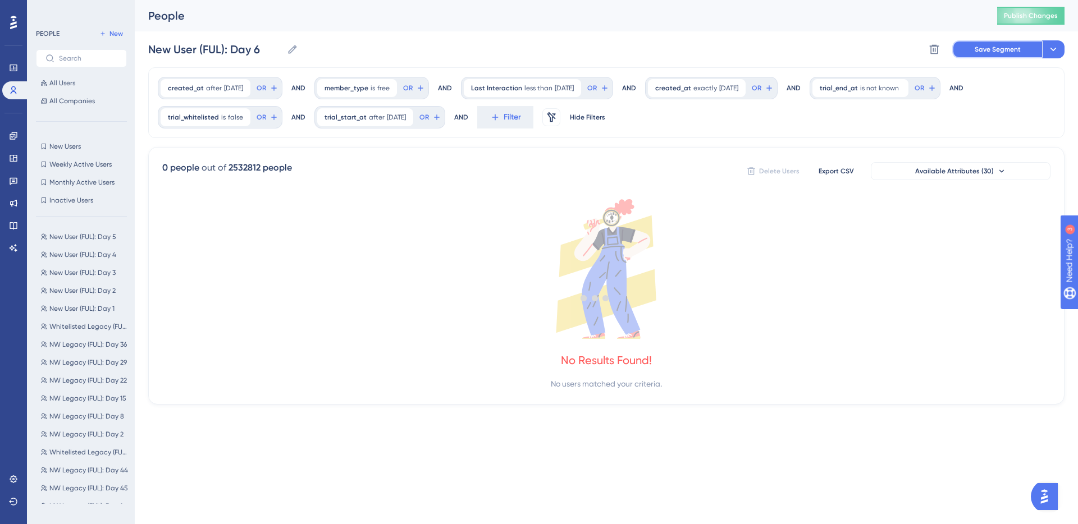
click at [978, 52] on span "Save Segment" at bounding box center [998, 49] width 46 height 9
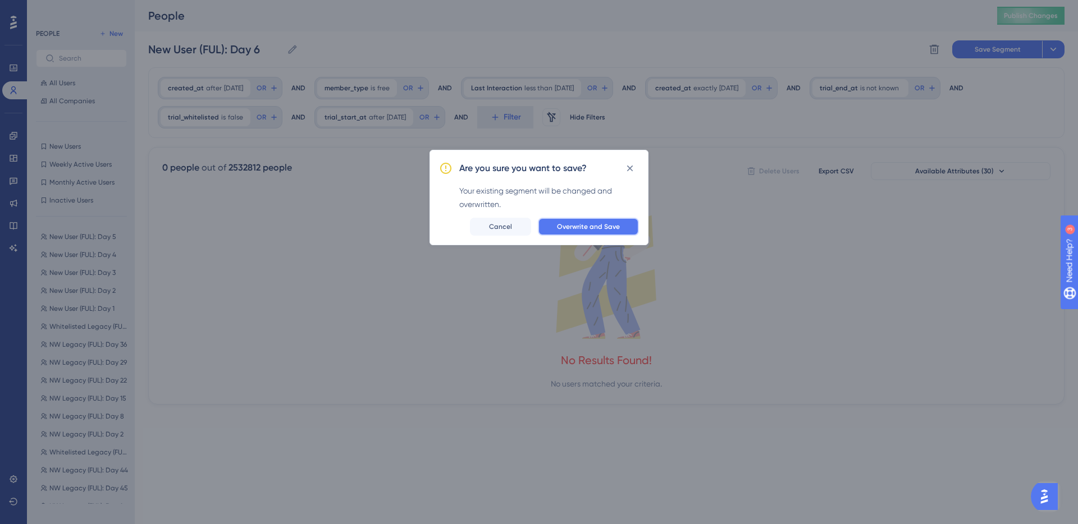
click at [614, 221] on button "Overwrite and Save" at bounding box center [588, 227] width 101 height 18
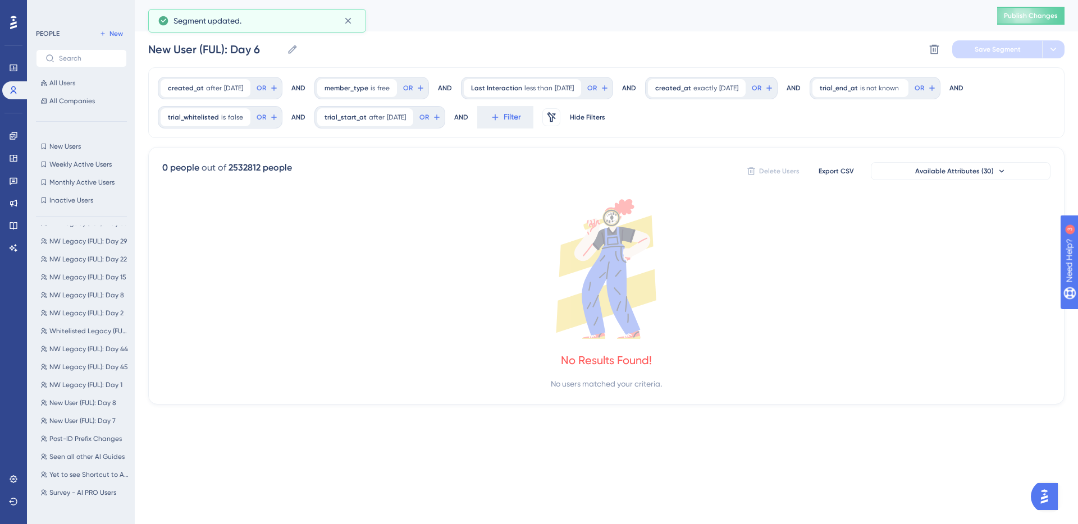
scroll to position [202, 0]
click at [91, 352] on button "New User (FUL): Day 7 New User (FUL): Day 7" at bounding box center [85, 358] width 98 height 13
type input "New User (FUL): Day 7"
click at [0, 0] on span "Filter" at bounding box center [0, 0] width 0 height 0
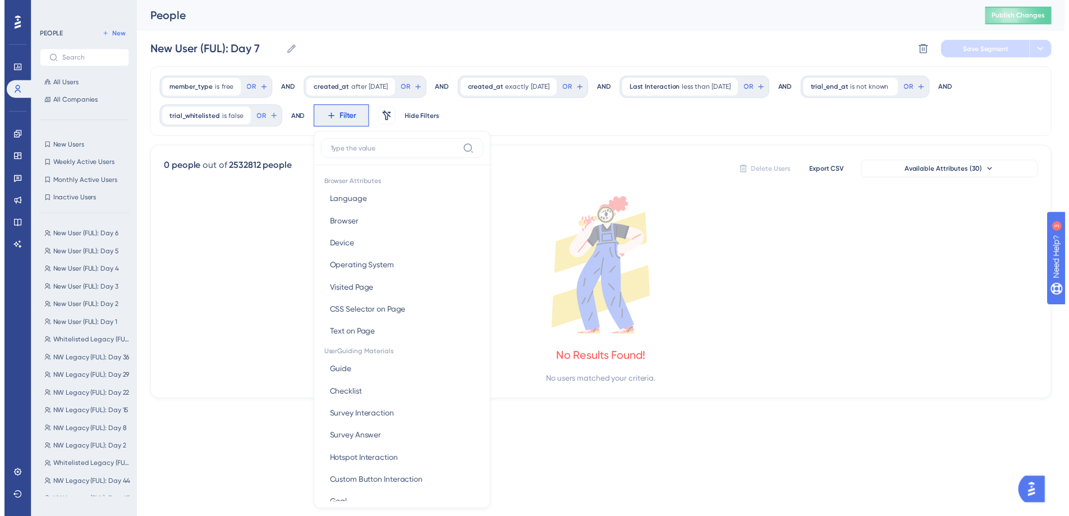
scroll to position [29, 0]
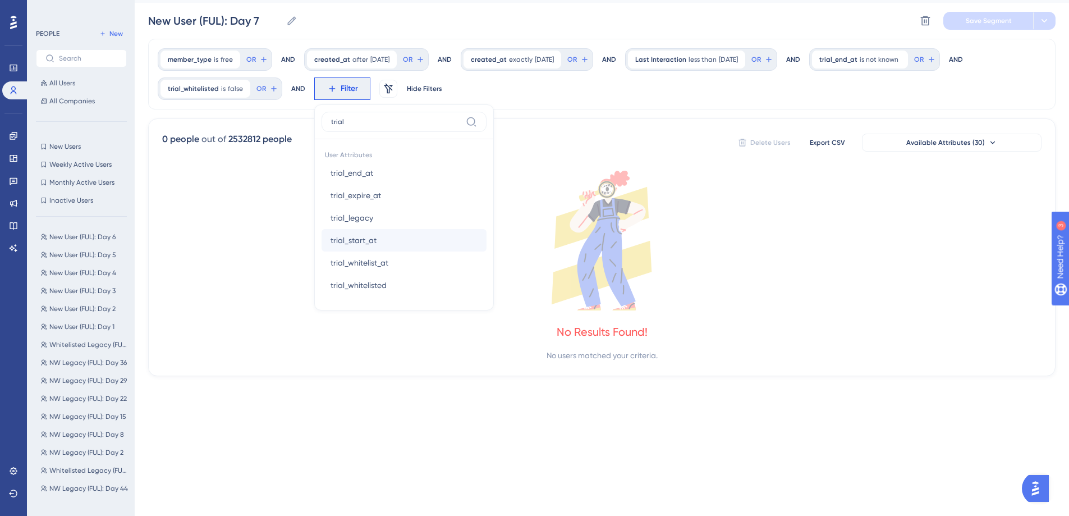
type input "trial"
click at [391, 243] on button "trial_start_at trial_start_at" at bounding box center [404, 240] width 165 height 22
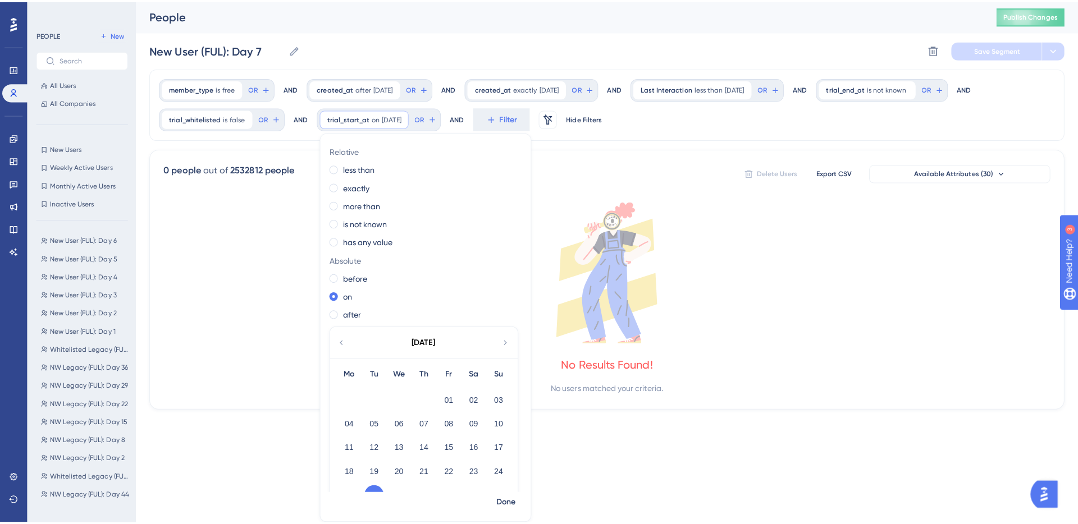
scroll to position [0, 0]
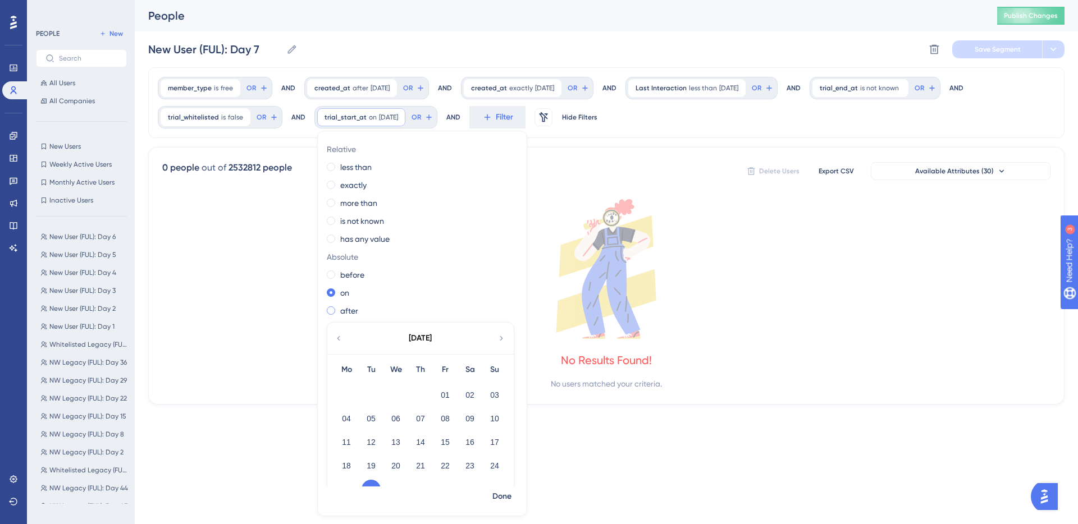
click at [352, 309] on label "after" at bounding box center [349, 310] width 18 height 13
click at [505, 491] on span "Done" at bounding box center [501, 496] width 19 height 13
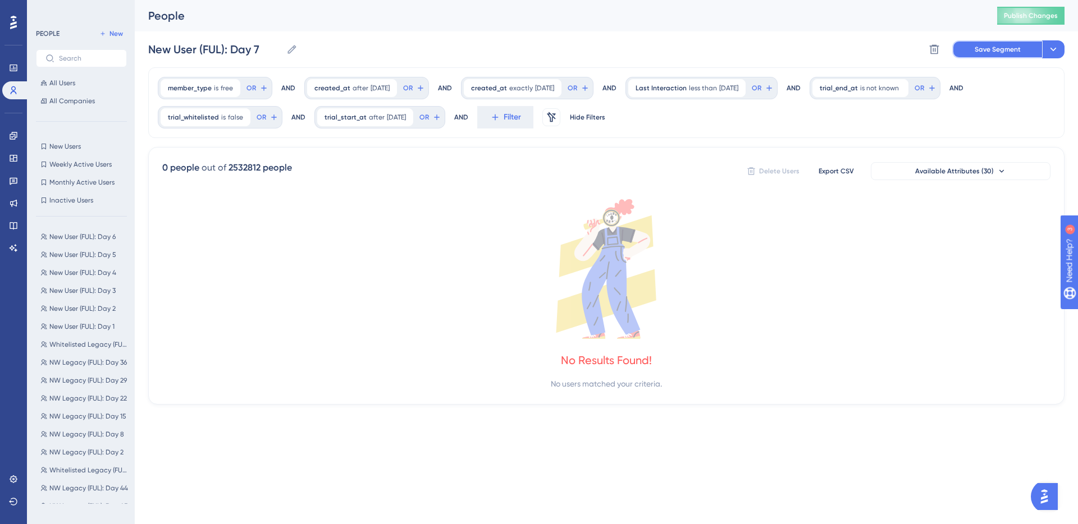
click at [975, 52] on span "Save Segment" at bounding box center [998, 49] width 46 height 9
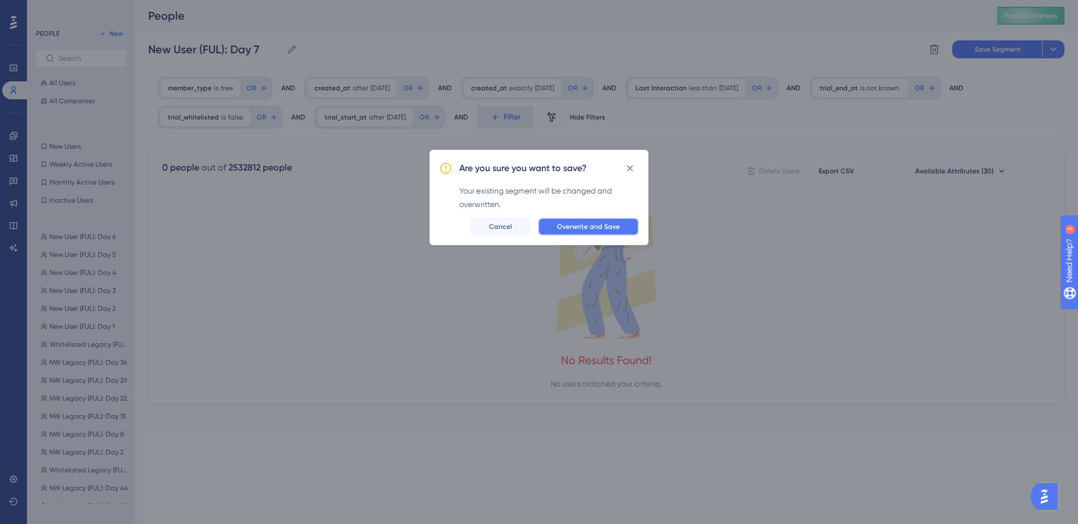
click at [592, 221] on button "Overwrite and Save" at bounding box center [588, 227] width 101 height 18
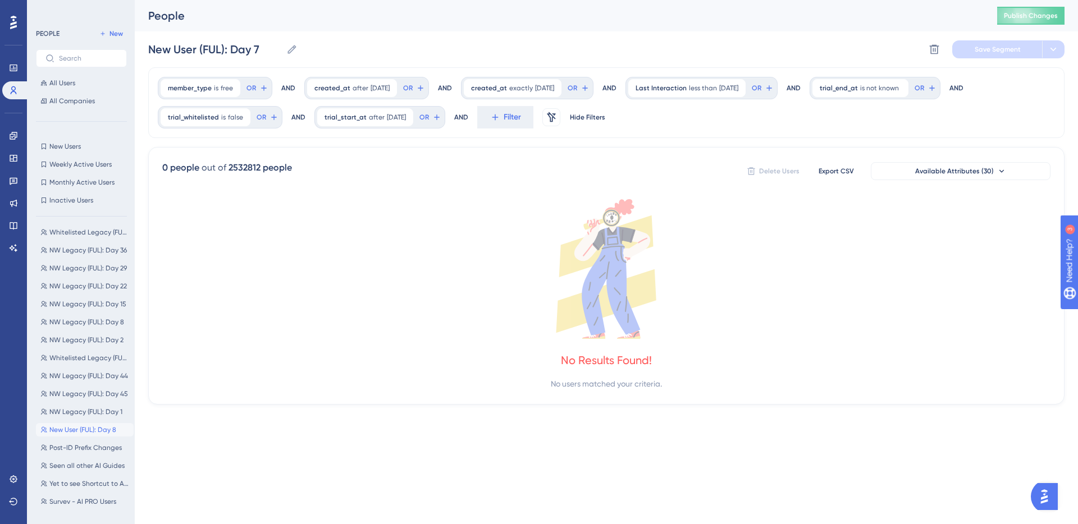
click at [73, 429] on span "New User (FUL): Day 8" at bounding box center [82, 430] width 67 height 9
type input "New User (FUL): Day 8"
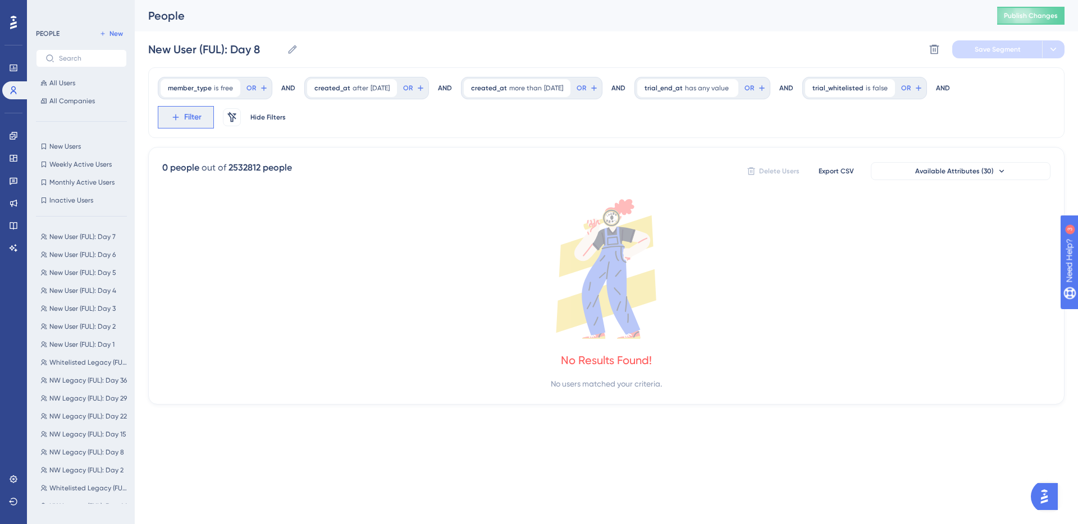
click at [0, 0] on span "Filter" at bounding box center [0, 0] width 0 height 0
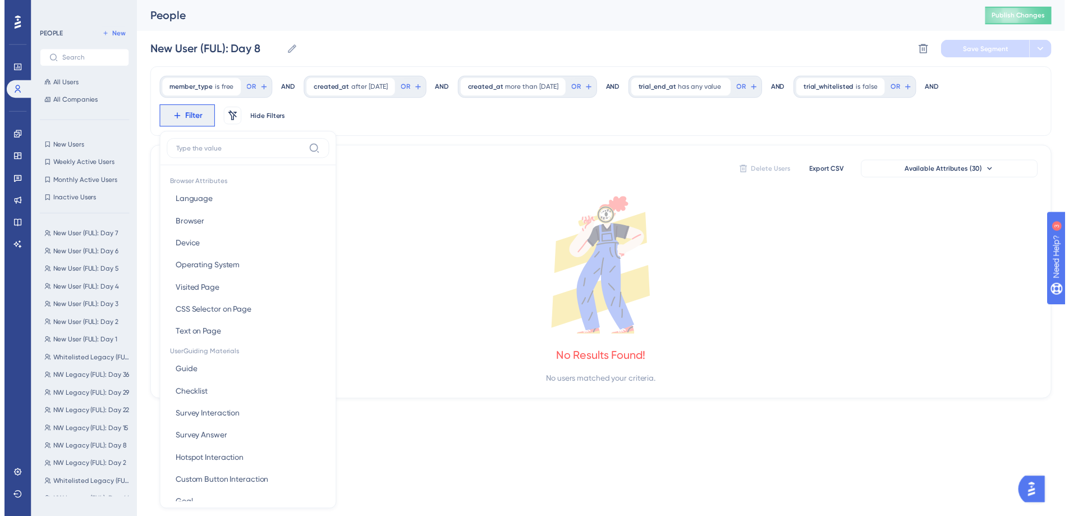
scroll to position [67, 0]
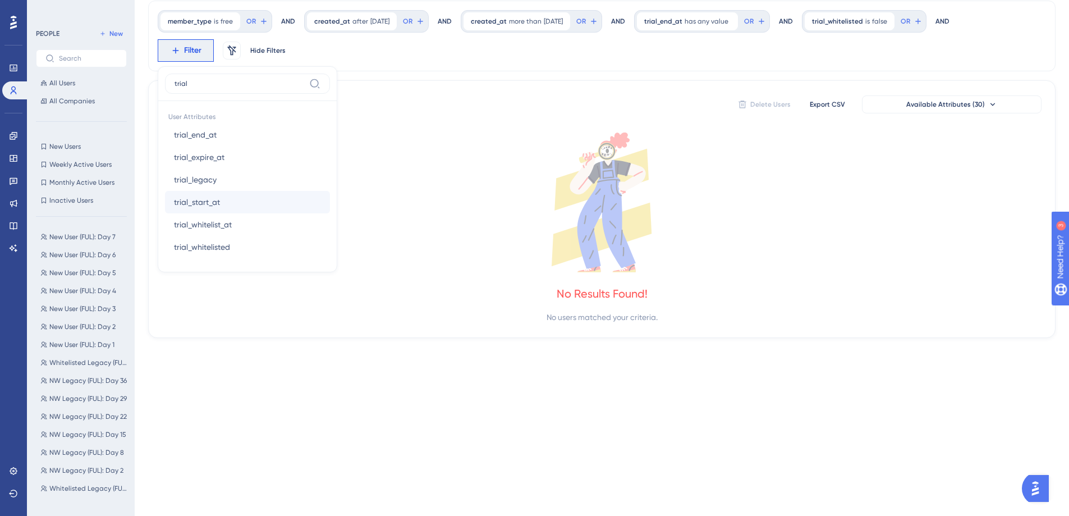
type input "trial"
click at [239, 203] on button "trial_start_at trial_start_at" at bounding box center [247, 202] width 165 height 22
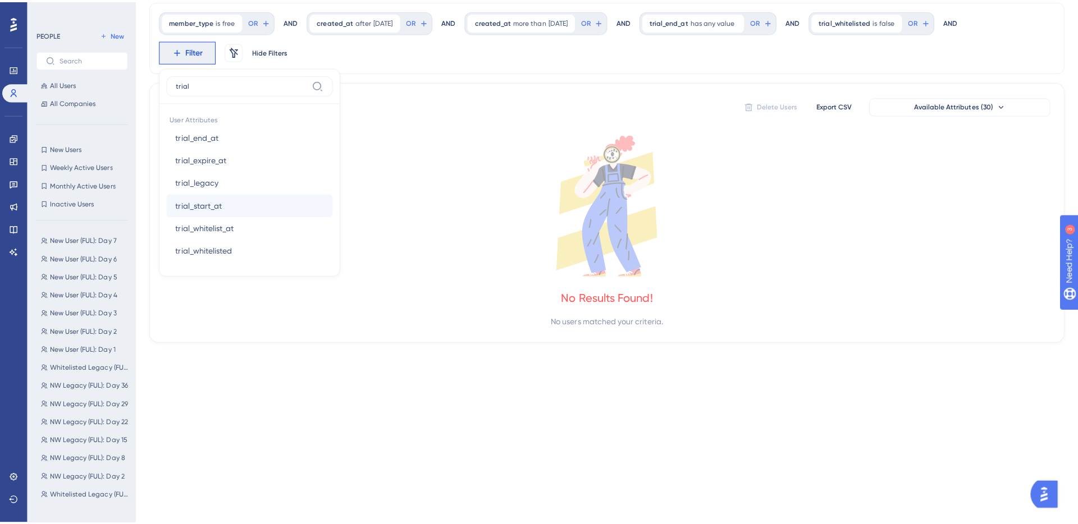
scroll to position [0, 0]
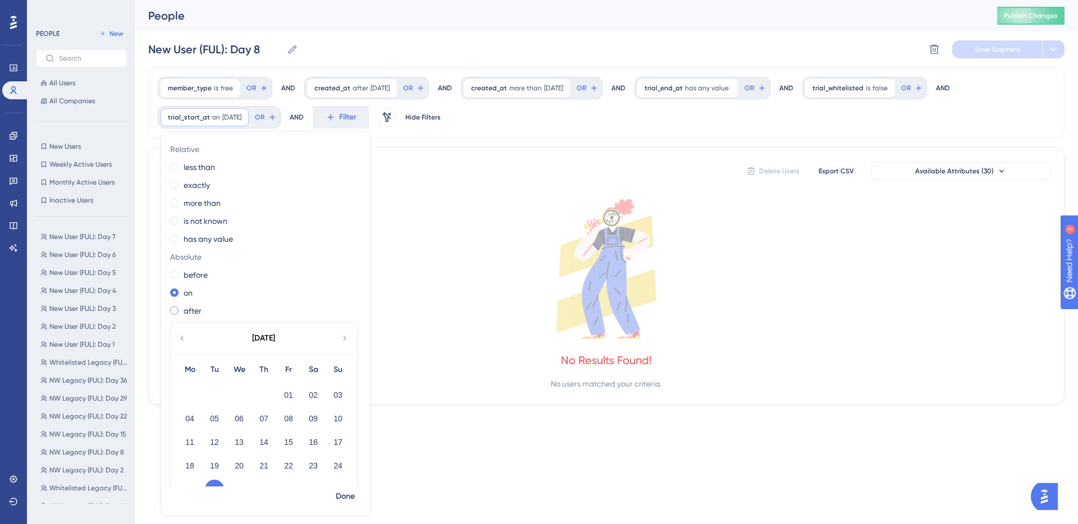
click at [191, 315] on label "after" at bounding box center [193, 310] width 18 height 13
click at [347, 492] on span "Done" at bounding box center [345, 496] width 19 height 13
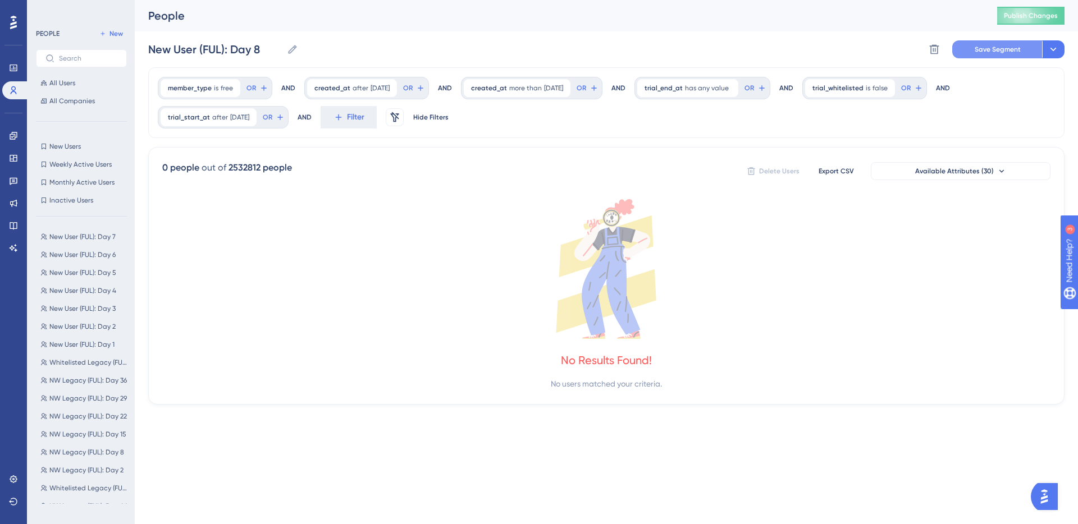
click at [996, 51] on span "Save Segment" at bounding box center [998, 49] width 46 height 9
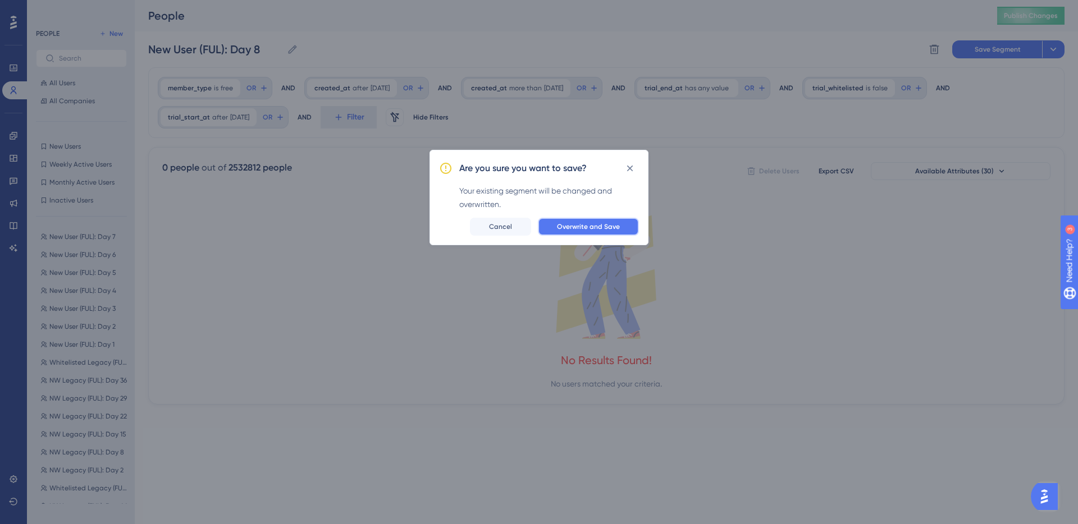
click at [582, 228] on span "Overwrite and Save" at bounding box center [588, 226] width 63 height 9
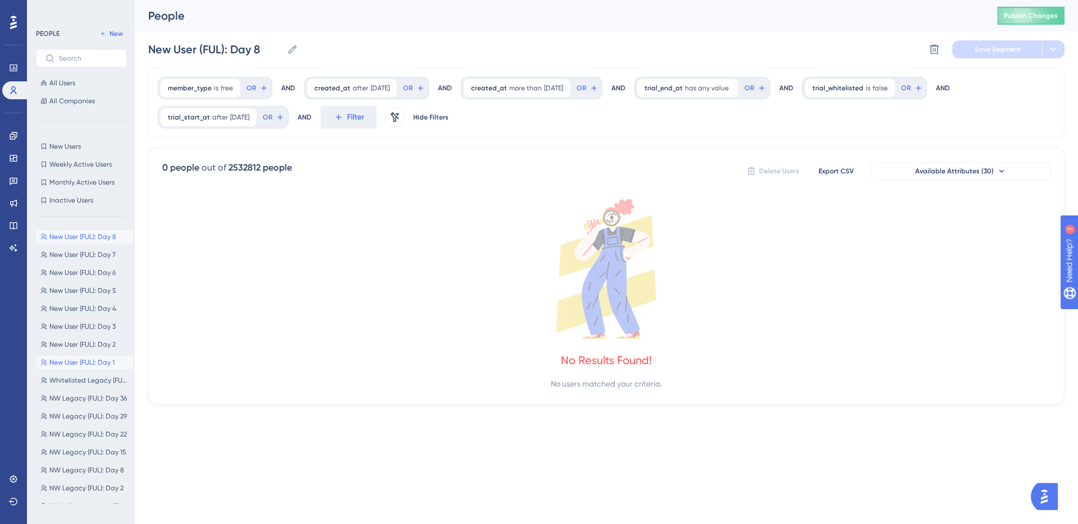
click at [93, 362] on span "New User (FUL): Day 1" at bounding box center [81, 362] width 65 height 9
click at [481, 267] on icon at bounding box center [606, 269] width 888 height 140
click at [422, 289] on icon at bounding box center [606, 269] width 888 height 140
click at [459, 231] on icon at bounding box center [606, 269] width 888 height 140
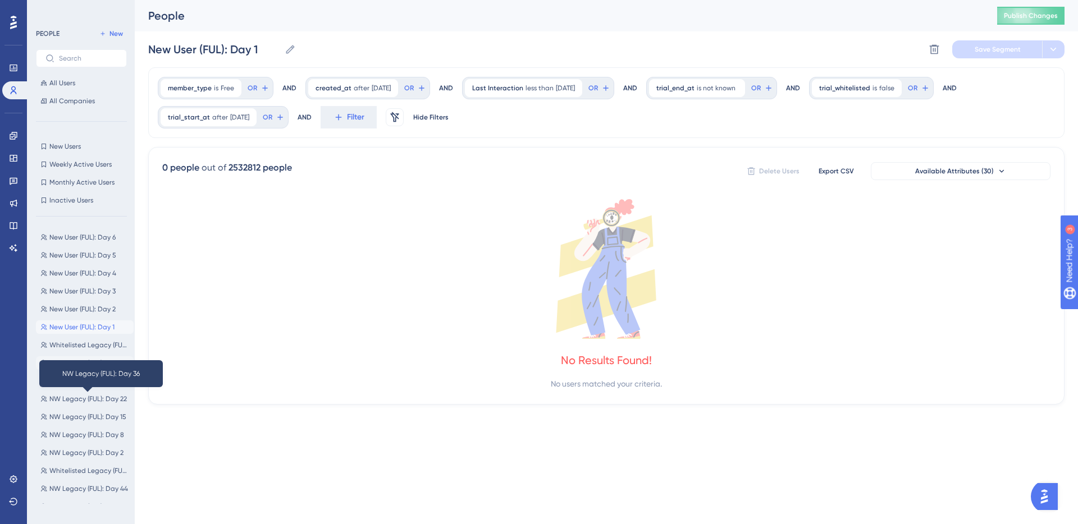
scroll to position [225, 0]
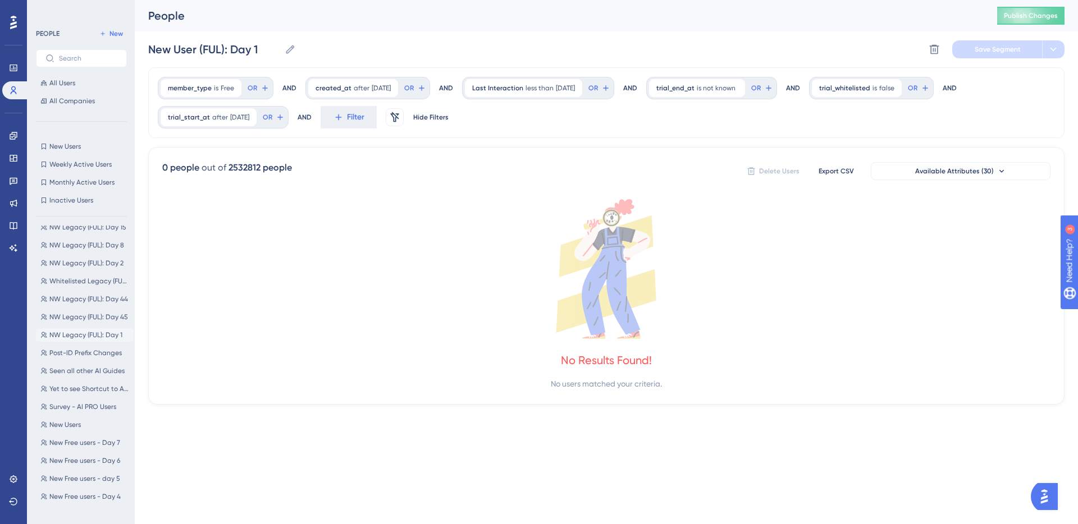
click at [91, 334] on span "NW Legacy (FUL): Day 1" at bounding box center [85, 335] width 73 height 9
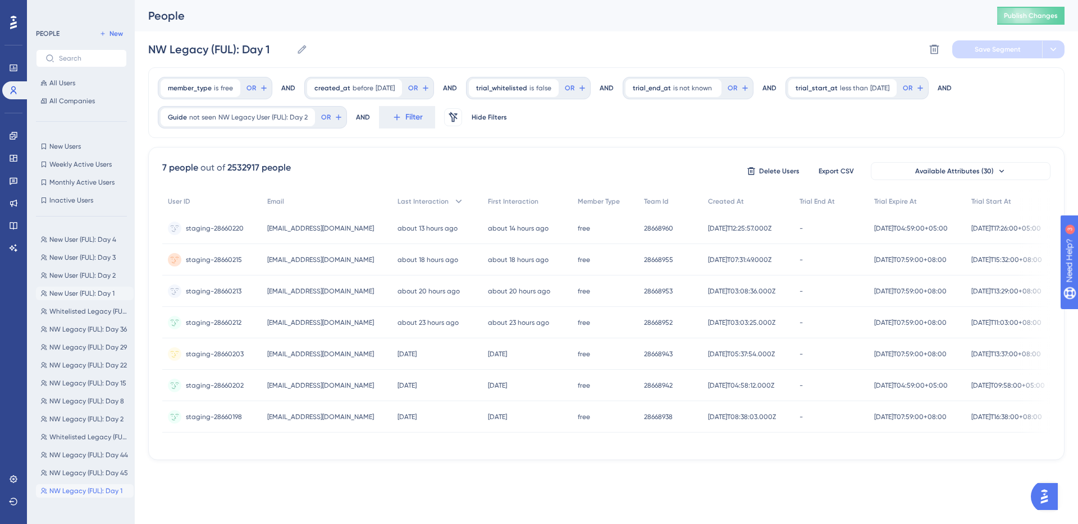
scroll to position [70, 0]
click at [94, 308] on span "Whitelisted Legacy (FUL): Day 2" at bounding box center [89, 310] width 80 height 9
type input "Whitelisted Legacy (FUL): Day 2"
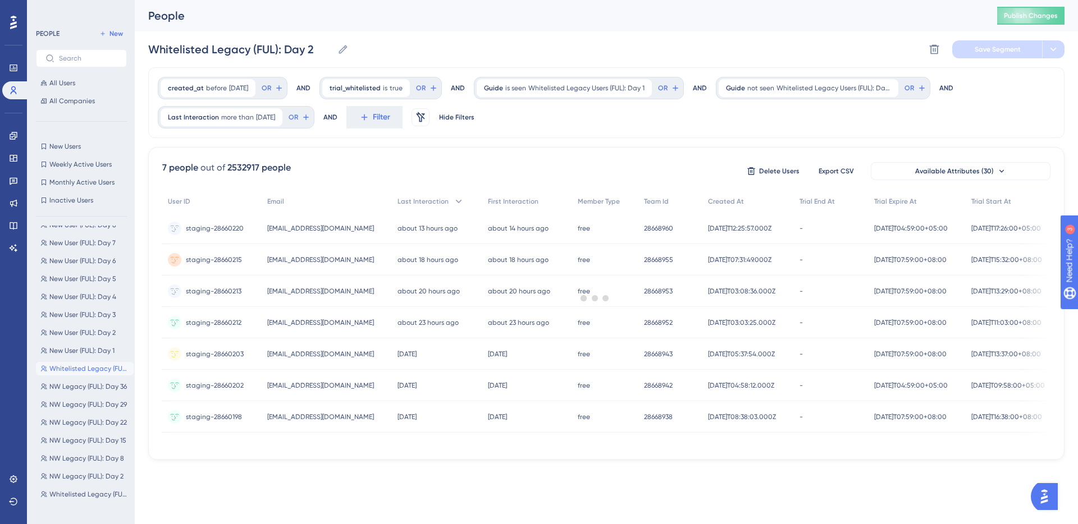
scroll to position [0, 0]
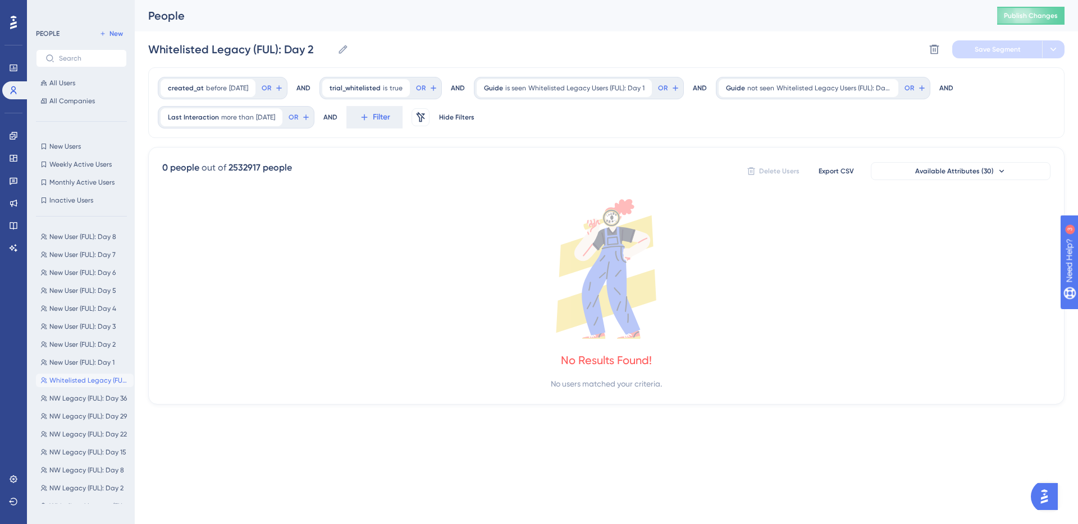
click at [435, 202] on icon at bounding box center [606, 269] width 888 height 140
click at [0, 0] on span "Filter" at bounding box center [0, 0] width 0 height 0
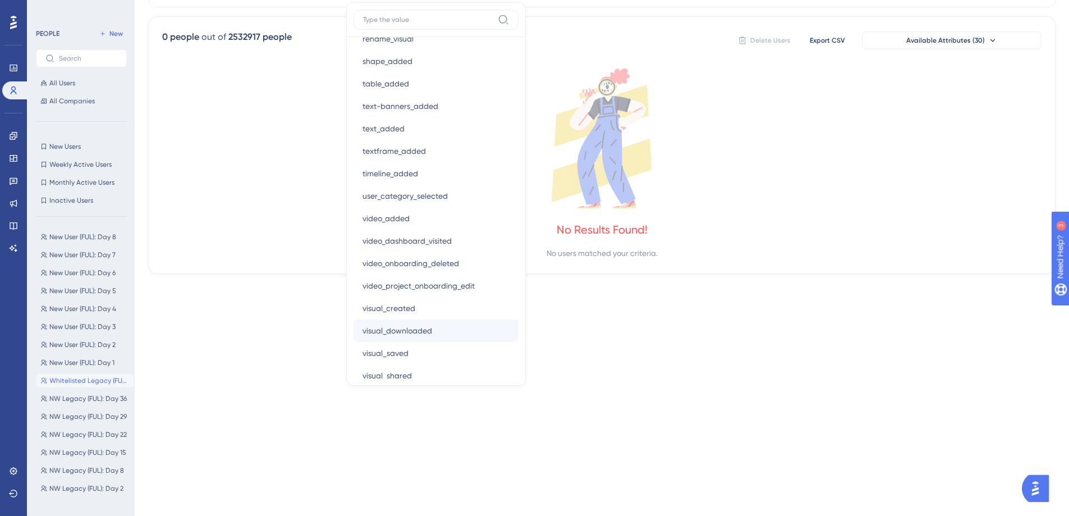
scroll to position [1844, 0]
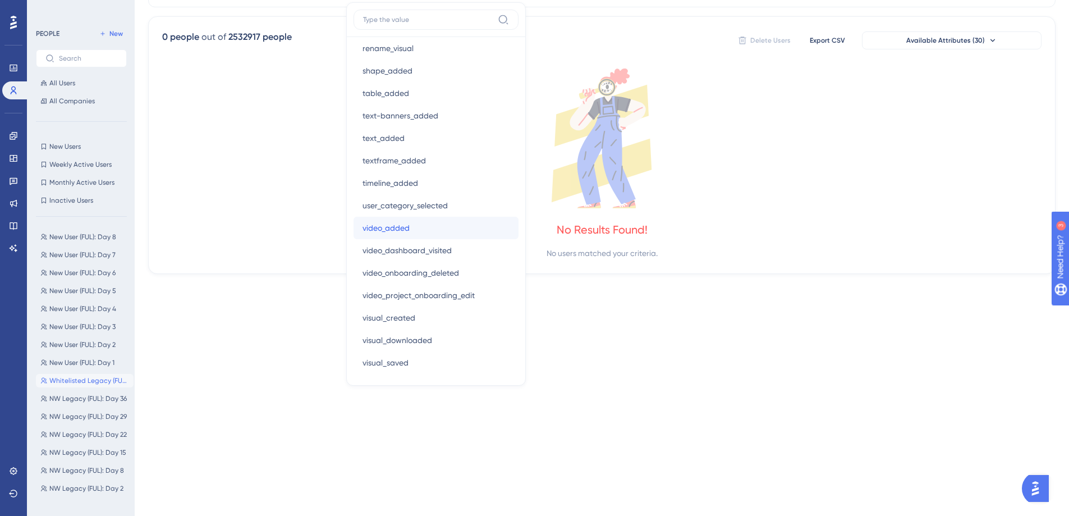
click at [454, 233] on button "video_added video_added" at bounding box center [436, 228] width 165 height 22
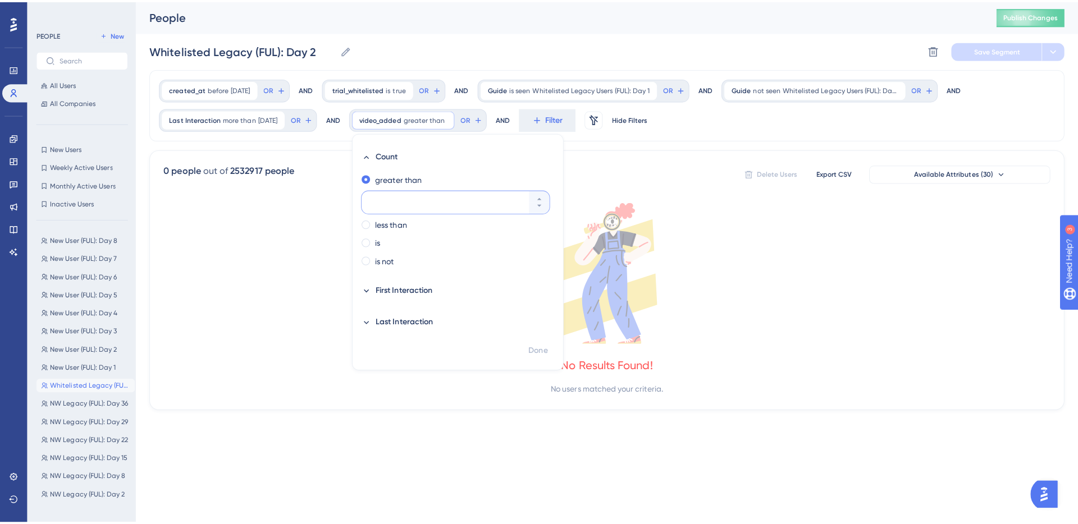
scroll to position [0, 0]
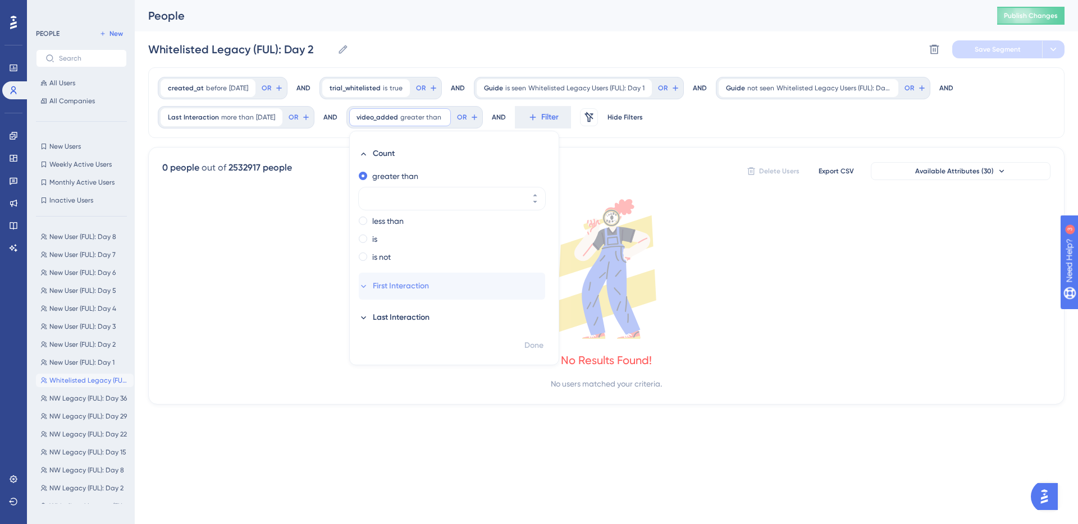
click at [408, 287] on span "First Interaction" at bounding box center [401, 286] width 56 height 13
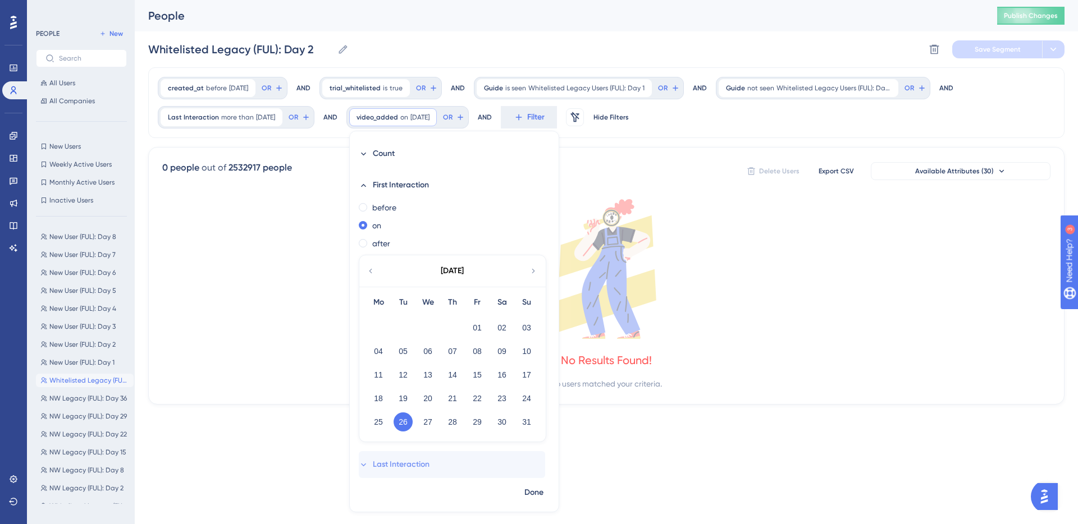
click at [416, 455] on button "Last Interaction" at bounding box center [452, 464] width 186 height 27
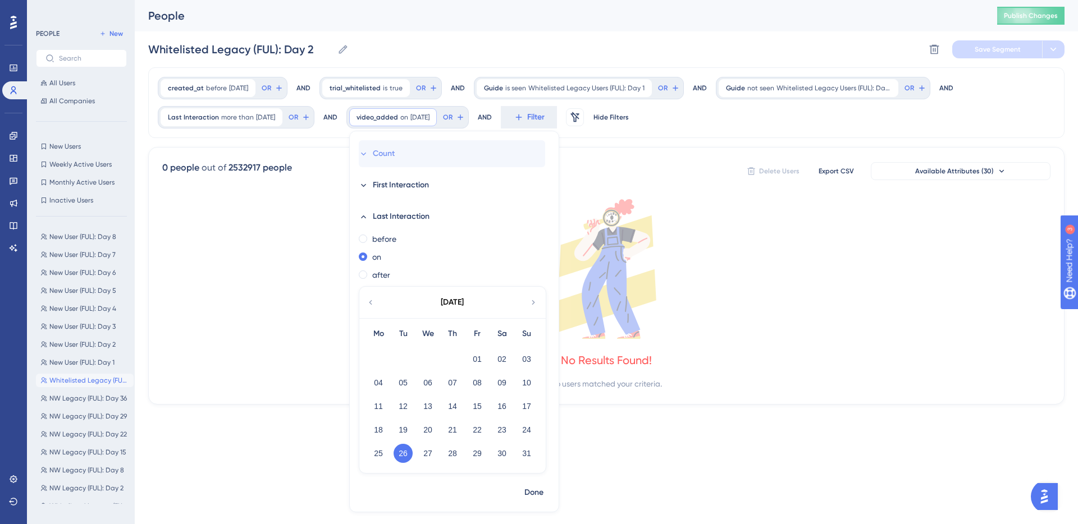
click at [388, 156] on span "Count" at bounding box center [384, 153] width 22 height 13
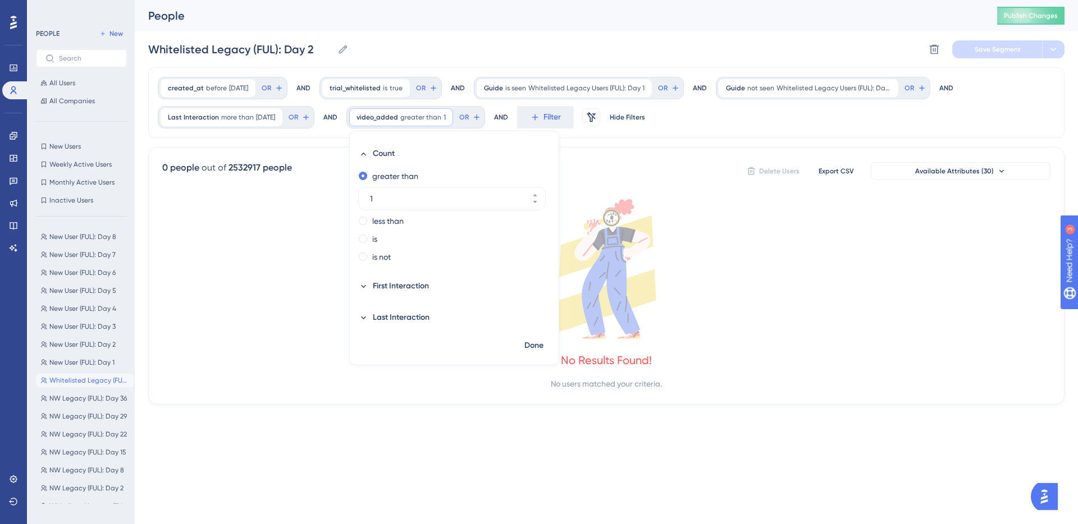
click at [703, 235] on icon at bounding box center [606, 269] width 888 height 140
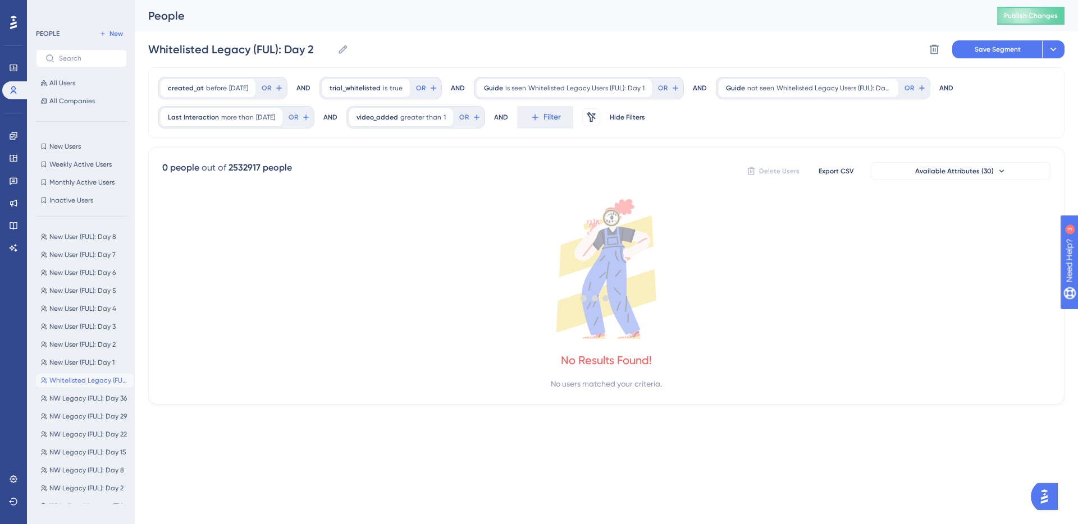
click at [451, 117] on div at bounding box center [595, 297] width 966 height 443
click at [448, 117] on icon at bounding box center [444, 117] width 7 height 7
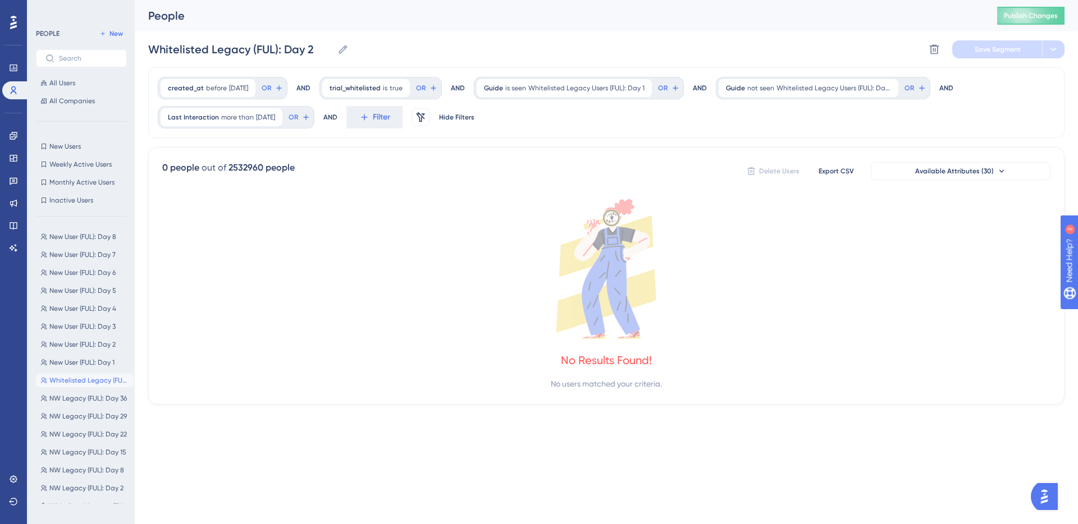
click at [748, 267] on icon at bounding box center [606, 269] width 888 height 140
